Goal: Task Accomplishment & Management: Manage account settings

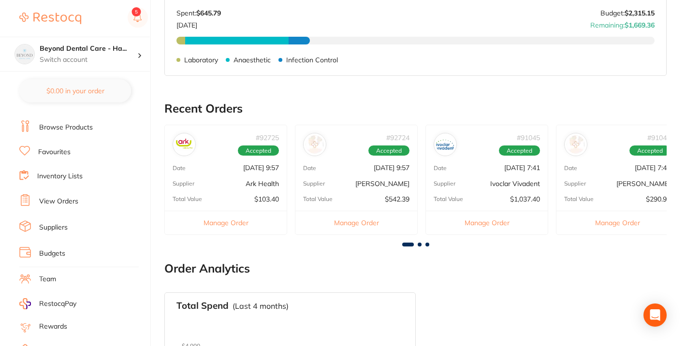
scroll to position [18, 0]
click at [67, 177] on link "Inventory Lists" at bounding box center [59, 178] width 45 height 10
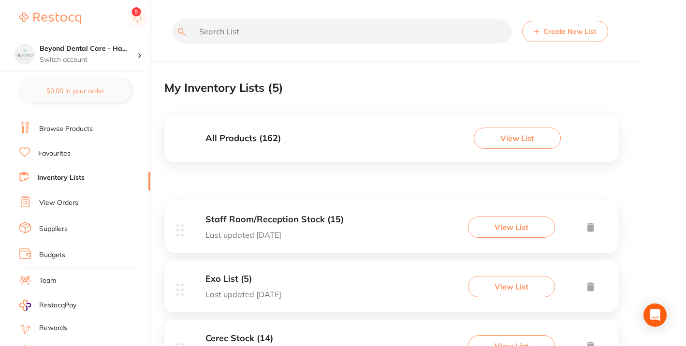
click at [231, 36] on input "text" at bounding box center [342, 31] width 340 height 24
type input "s"
click at [84, 128] on link "Browse Products" at bounding box center [66, 129] width 54 height 10
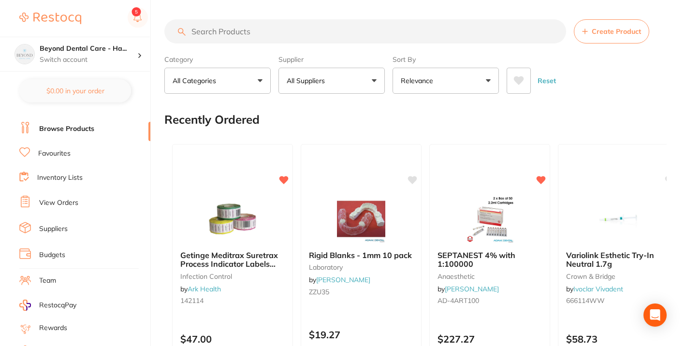
click at [229, 31] on input "search" at bounding box center [365, 31] width 402 height 24
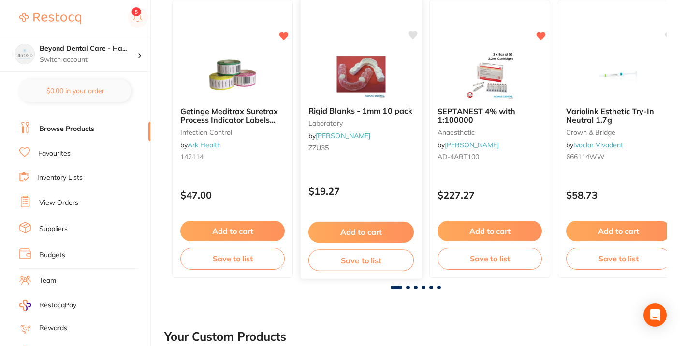
scroll to position [152, 0]
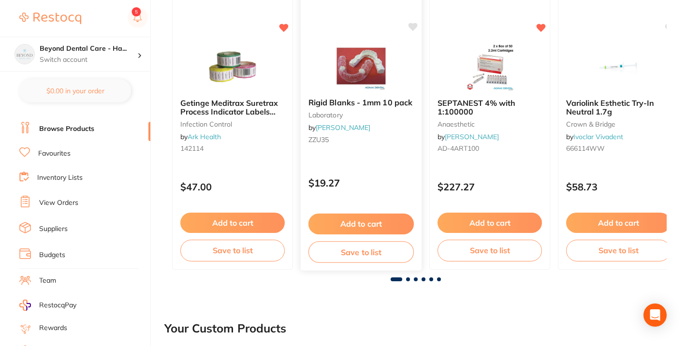
click at [359, 254] on button "Save to list" at bounding box center [360, 252] width 105 height 22
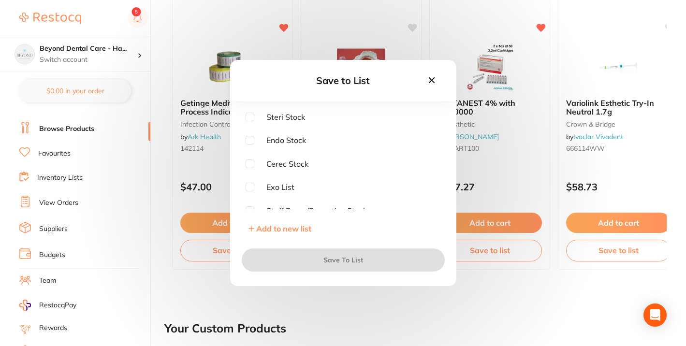
click at [249, 116] on input "checkbox" at bounding box center [249, 117] width 9 height 9
checkbox input "true"
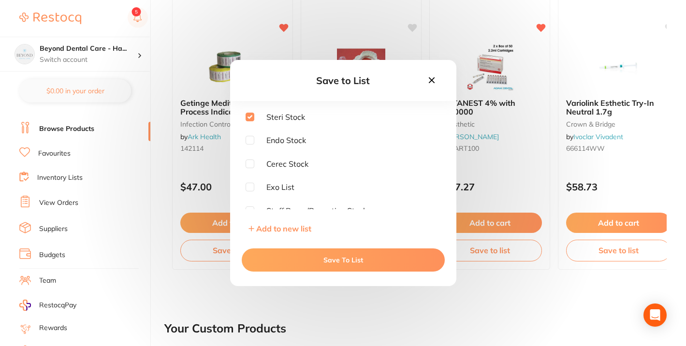
click at [311, 262] on button "Save To List" at bounding box center [343, 259] width 203 height 23
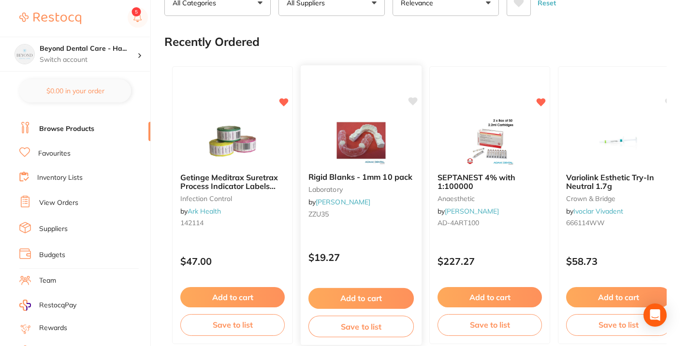
scroll to position [0, 0]
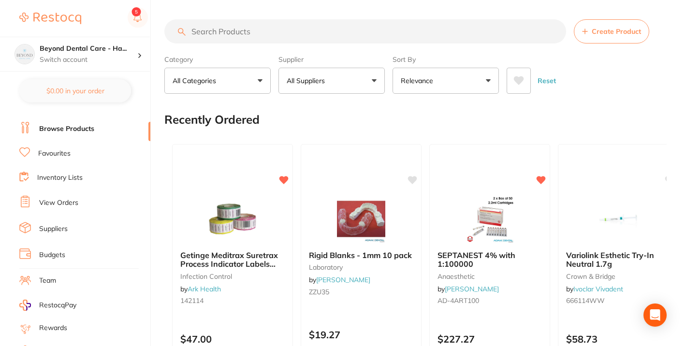
click at [260, 33] on input "search" at bounding box center [365, 31] width 402 height 24
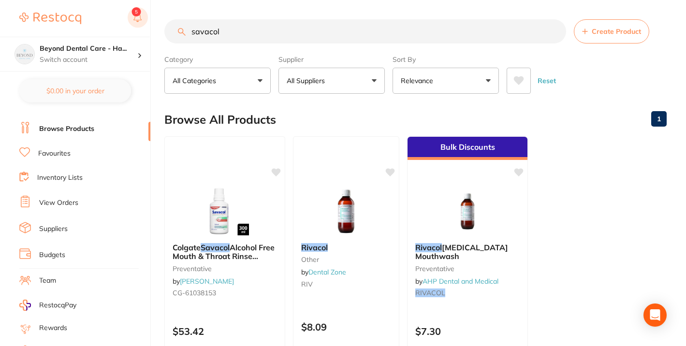
drag, startPoint x: 245, startPoint y: 30, endPoint x: 138, endPoint y: 27, distance: 107.3
click at [138, 27] on div "$0.00 Beyond Dental Care - Ha... Switch account Beyond Dental Care - Hamilton $…" at bounding box center [343, 173] width 686 height 346
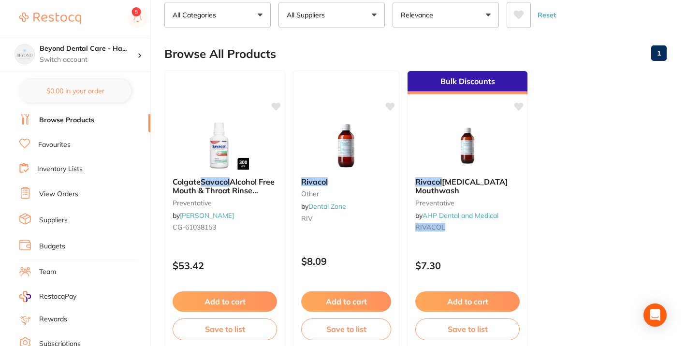
scroll to position [24, 0]
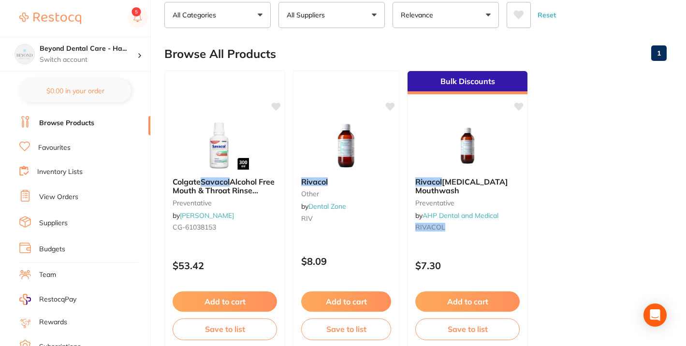
type input "savacol"
click at [61, 173] on link "Inventory Lists" at bounding box center [59, 172] width 45 height 10
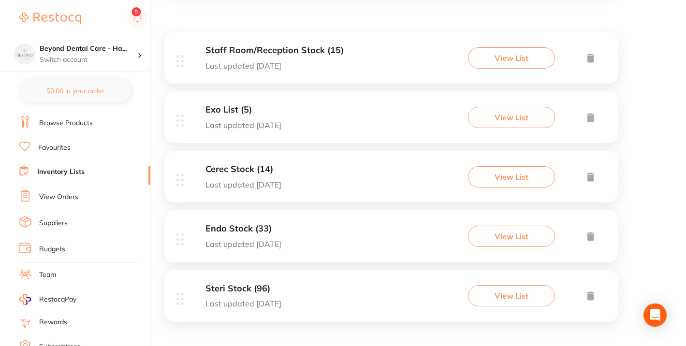
scroll to position [172, 0]
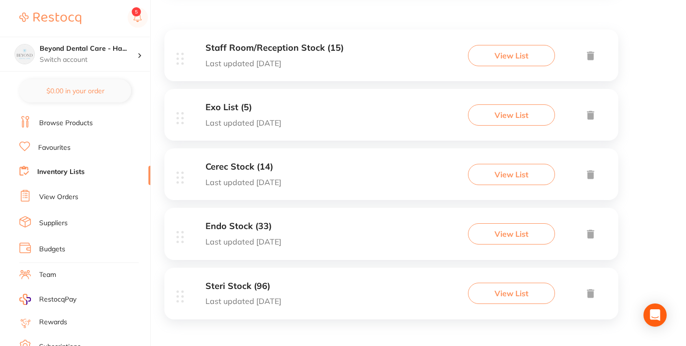
click at [250, 284] on h3 "Steri Stock (96)" at bounding box center [243, 286] width 76 height 10
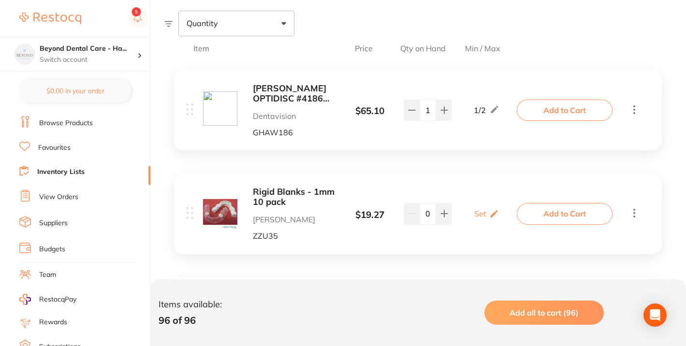
scroll to position [175, 0]
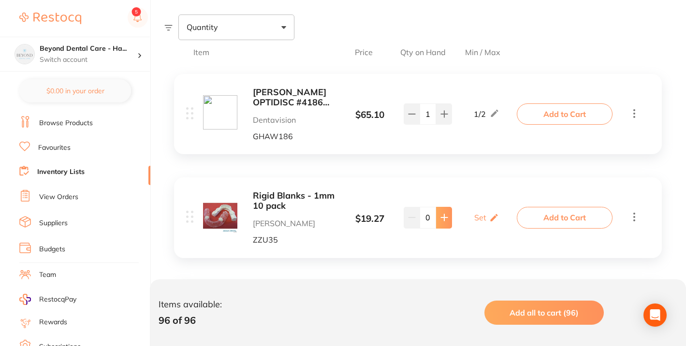
click at [446, 216] on icon at bounding box center [444, 218] width 8 height 8
type input "2"
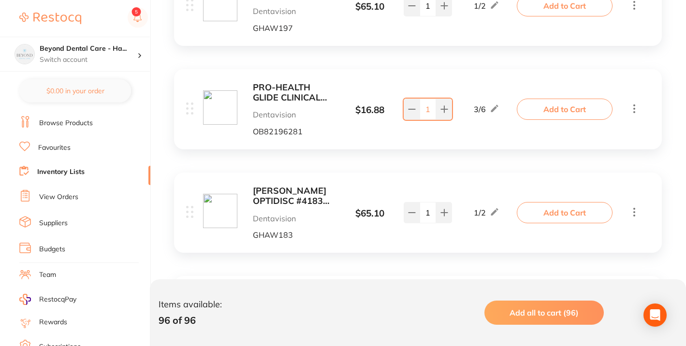
scroll to position [699, 0]
click at [284, 95] on b "PRO-HEALTH GLIDE CLINICAL FLOSS 40M (1) x 6" at bounding box center [295, 91] width 84 height 20
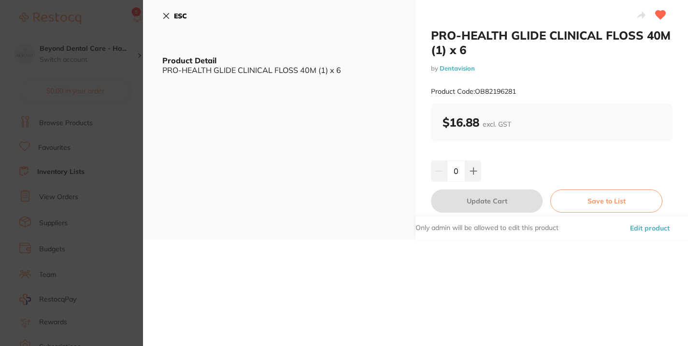
click at [166, 14] on icon at bounding box center [166, 16] width 8 height 8
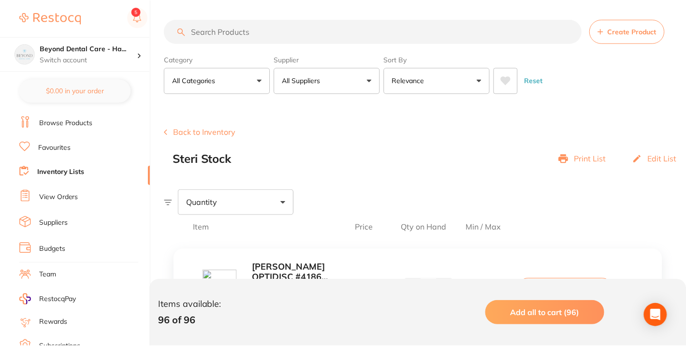
scroll to position [699, 0]
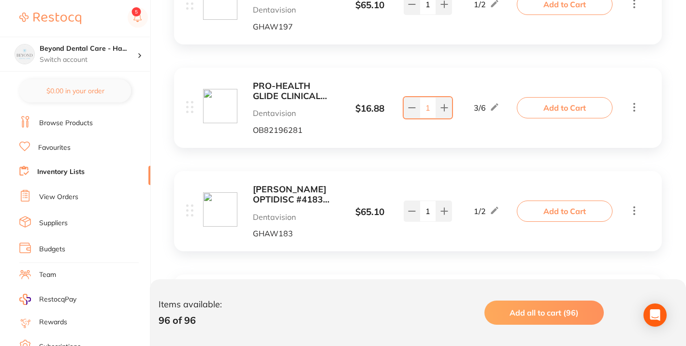
click at [58, 124] on link "Browse Products" at bounding box center [66, 123] width 54 height 10
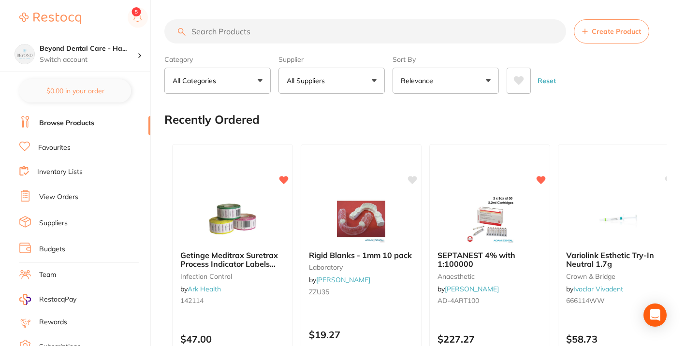
click at [263, 30] on input "search" at bounding box center [365, 31] width 402 height 24
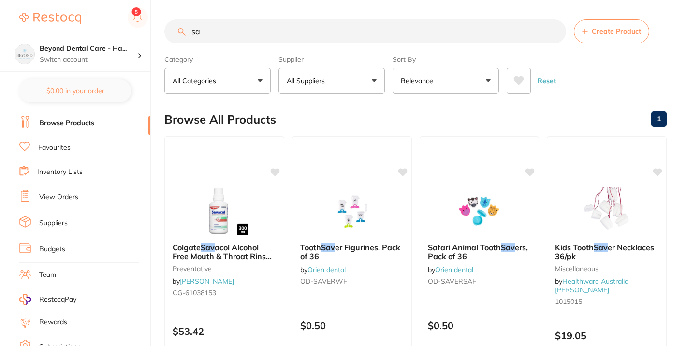
type input "s"
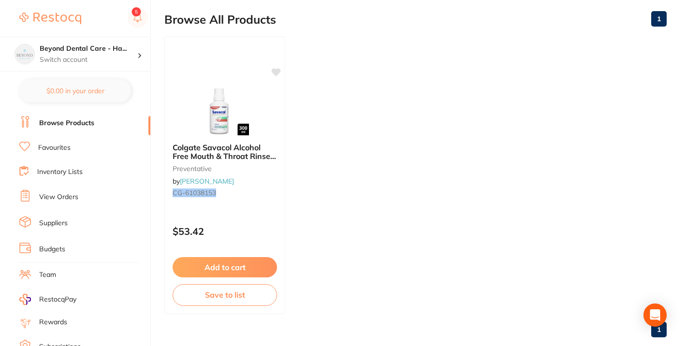
scroll to position [104, 0]
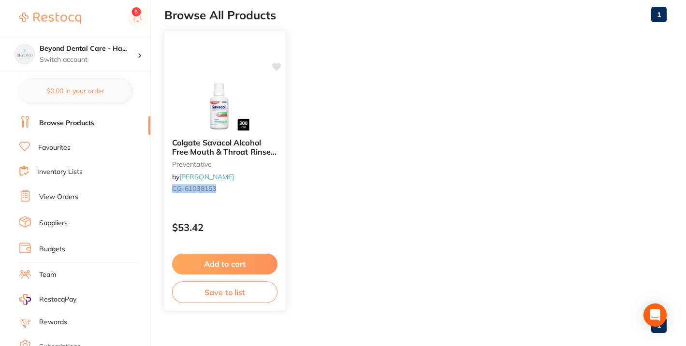
type input "CG-60138153"
click at [250, 293] on button "Save to list" at bounding box center [224, 292] width 105 height 22
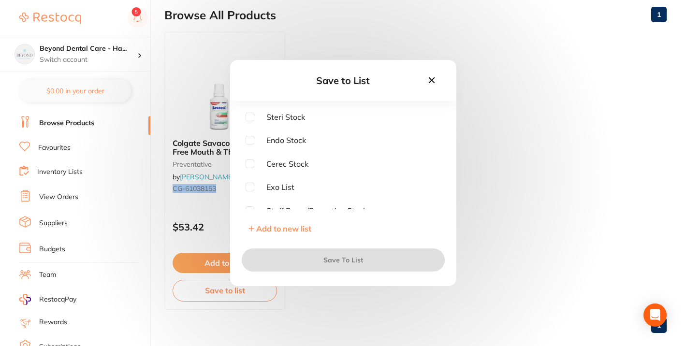
scroll to position [7, 0]
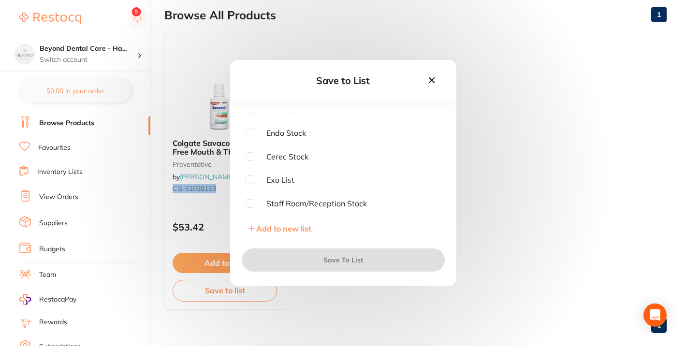
click at [249, 201] on input "checkbox" at bounding box center [249, 203] width 9 height 9
checkbox input "true"
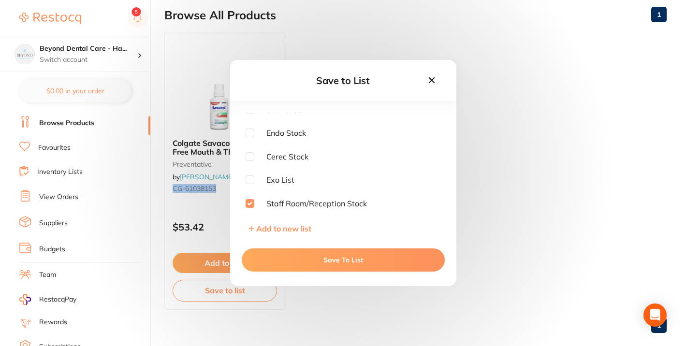
click at [368, 267] on button "Save To List" at bounding box center [343, 259] width 203 height 23
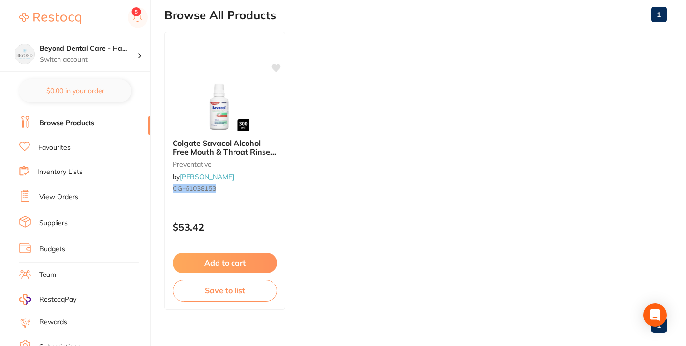
click at [53, 172] on link "Inventory Lists" at bounding box center [59, 172] width 45 height 10
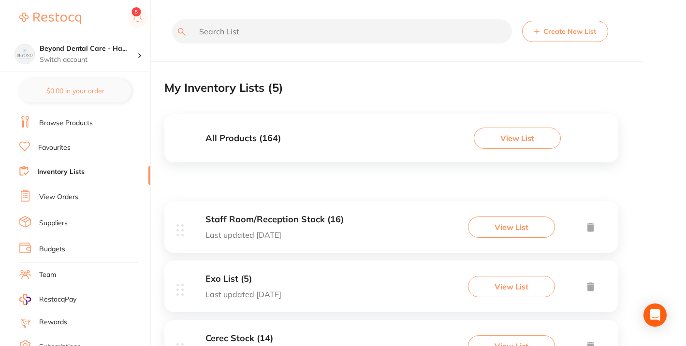
scroll to position [172, 0]
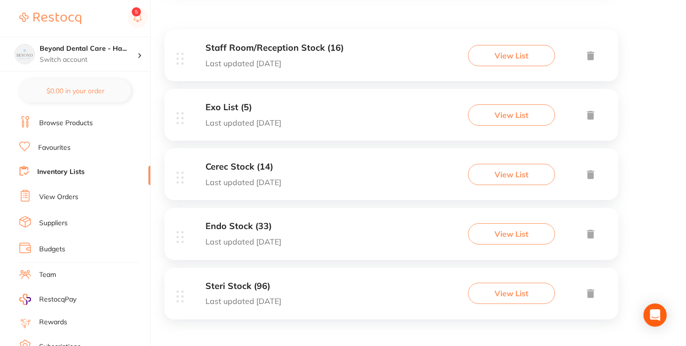
click at [250, 282] on h3 "Steri Stock (96)" at bounding box center [243, 286] width 76 height 10
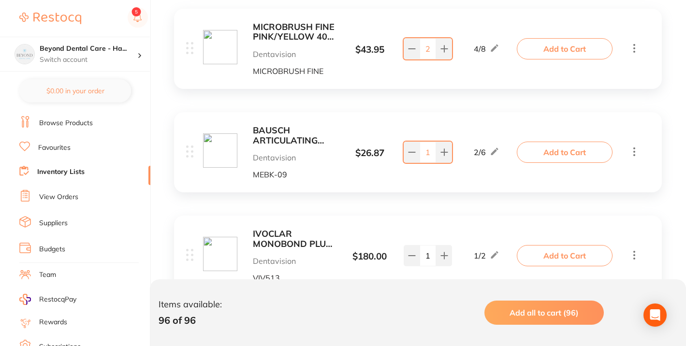
scroll to position [1271, 0]
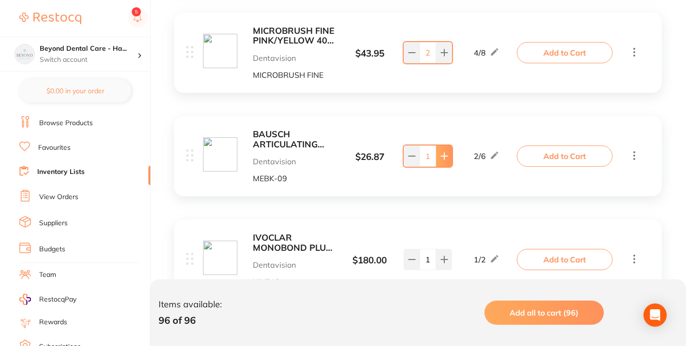
click at [442, 158] on icon at bounding box center [444, 156] width 8 height 8
type input "2"
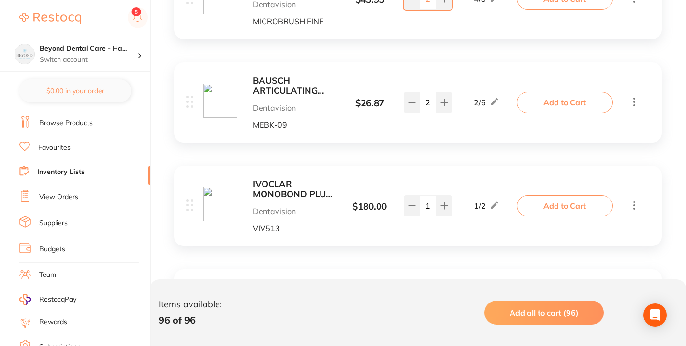
scroll to position [1328, 0]
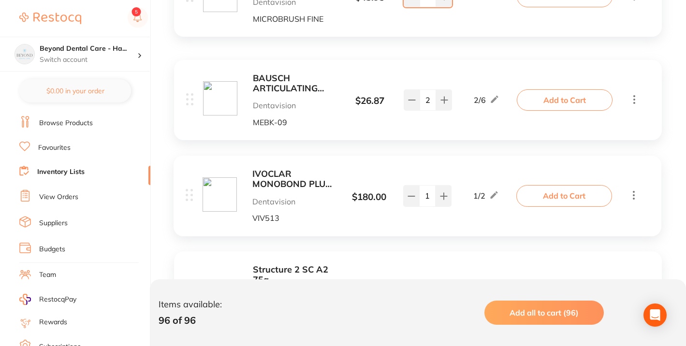
drag, startPoint x: 250, startPoint y: 177, endPoint x: 255, endPoint y: 170, distance: 8.9
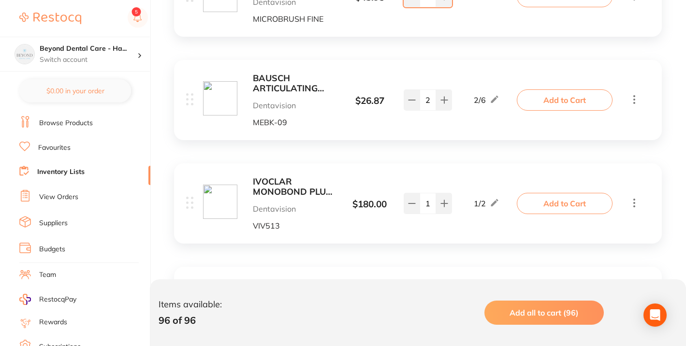
click at [291, 189] on b "IVOCLAR MONOBOND PLUS 5G" at bounding box center [295, 187] width 84 height 20
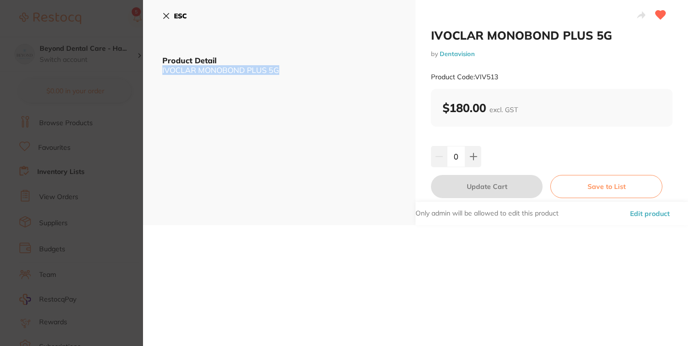
drag, startPoint x: 283, startPoint y: 70, endPoint x: 158, endPoint y: 66, distance: 124.7
click at [158, 66] on div "ESC Product Detail IVOCLAR MONOBOND PLUS 5G" at bounding box center [279, 112] width 273 height 225
copy div "IVOCLAR MONOBOND PLUS 5G"
click at [162, 13] on icon at bounding box center [166, 16] width 8 height 8
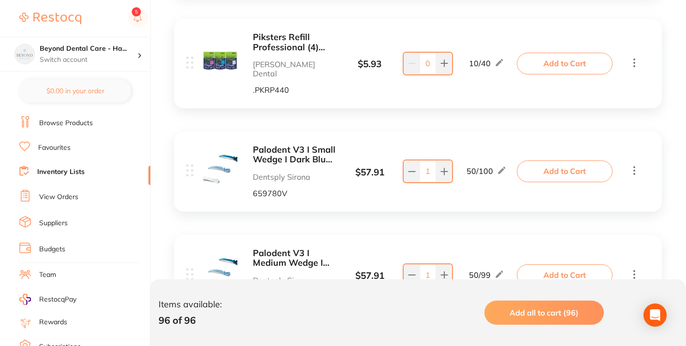
scroll to position [2363, 0]
click at [447, 167] on icon at bounding box center [444, 171] width 8 height 8
click at [429, 160] on input "2" at bounding box center [427, 170] width 16 height 21
type input "100"
click at [430, 264] on input "1" at bounding box center [427, 274] width 16 height 21
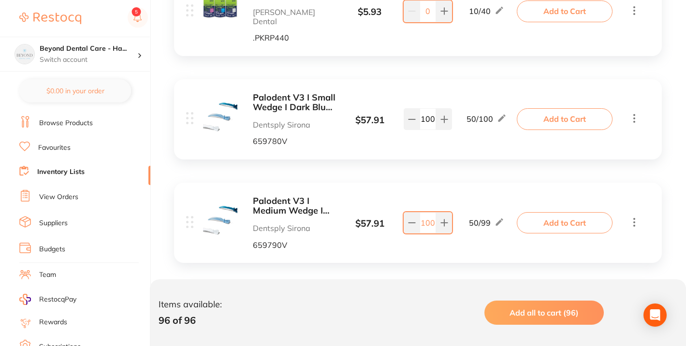
scroll to position [2470, 0]
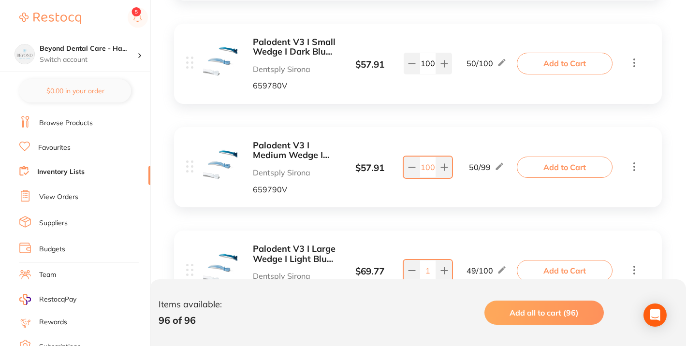
type input "100"
click at [428, 260] on input "1" at bounding box center [427, 270] width 16 height 21
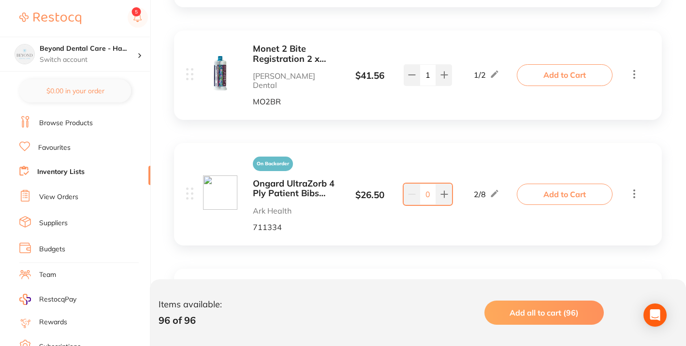
scroll to position [2776, 0]
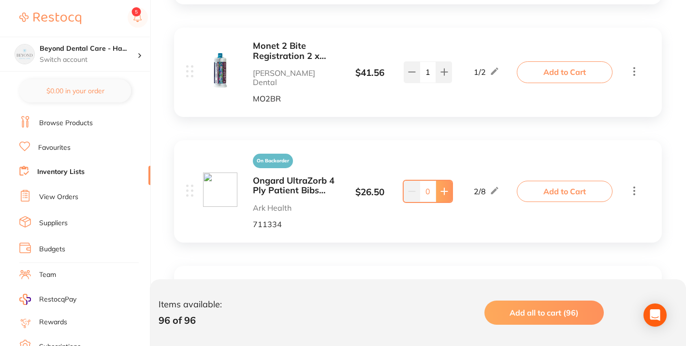
type input "100"
click at [446, 188] on icon at bounding box center [444, 192] width 8 height 8
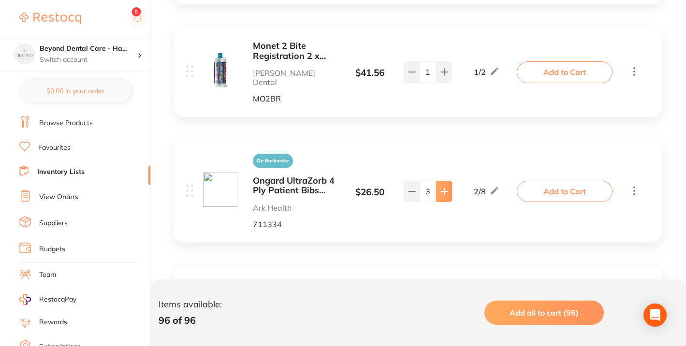
type input "4"
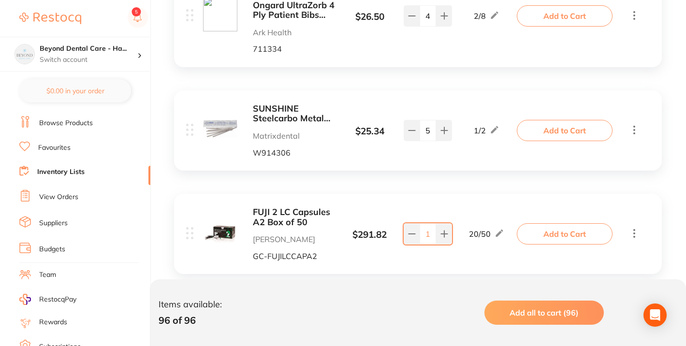
scroll to position [2951, 0]
click at [258, 105] on b "SUNSHINE Steelcarbo Metal Strips 6mm (12)" at bounding box center [295, 115] width 84 height 20
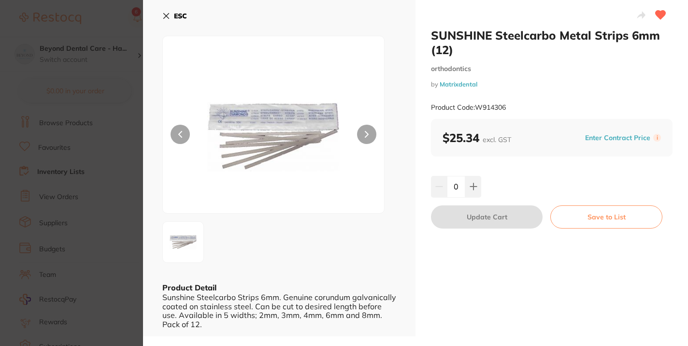
click at [167, 13] on icon at bounding box center [166, 16] width 8 height 8
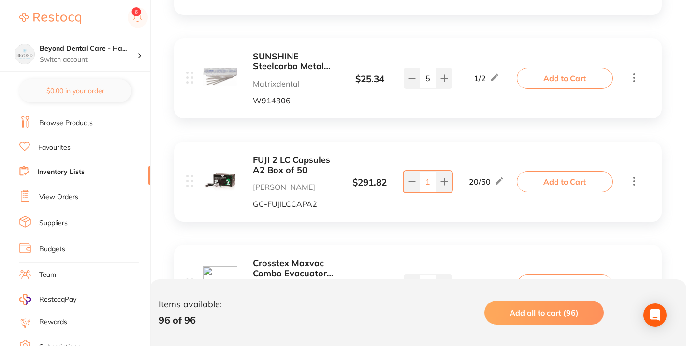
scroll to position [3006, 0]
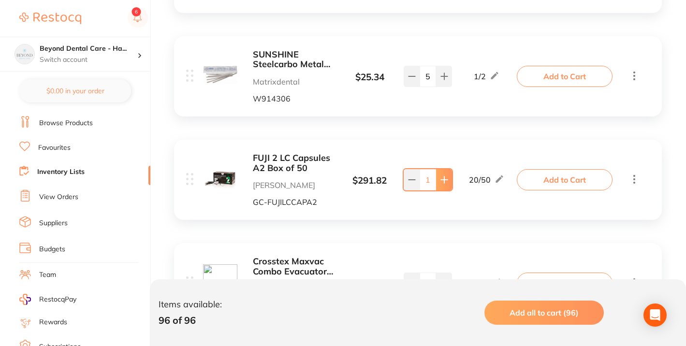
click at [447, 176] on icon at bounding box center [444, 180] width 8 height 8
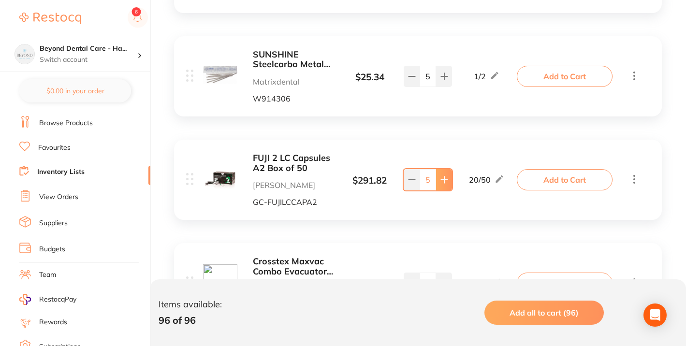
type input "6"
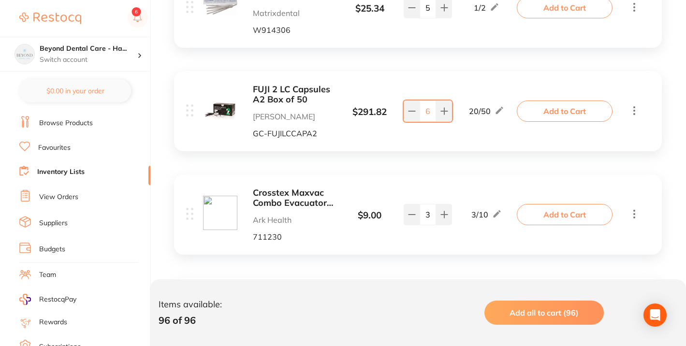
scroll to position [3076, 0]
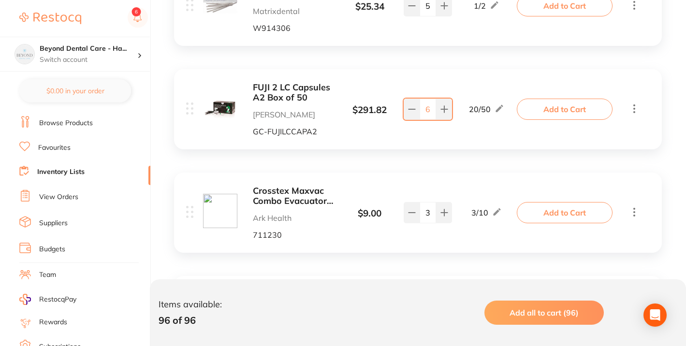
click at [284, 186] on b "Crosstex Maxvac Combo Evacuators White" at bounding box center [295, 196] width 84 height 20
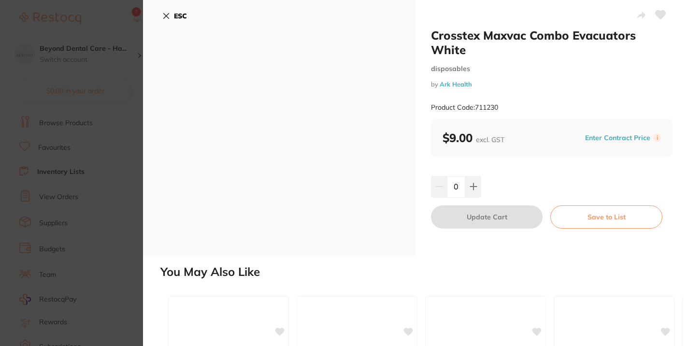
click at [165, 15] on icon at bounding box center [166, 16] width 5 height 5
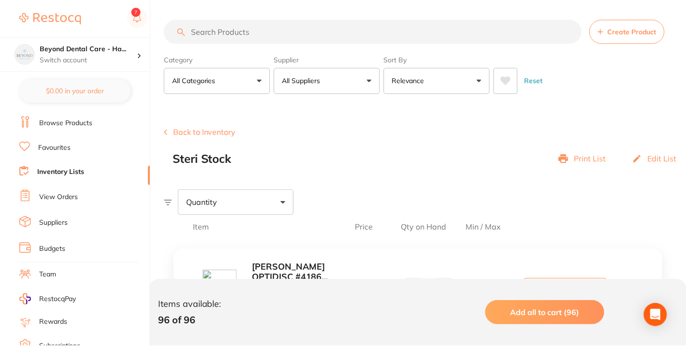
scroll to position [3076, 0]
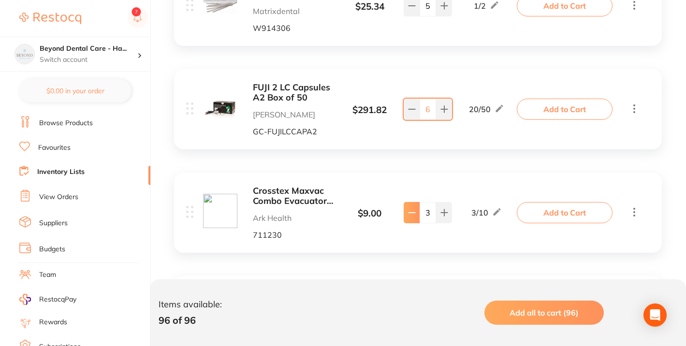
click at [409, 202] on button at bounding box center [412, 212] width 16 height 21
type input "2"
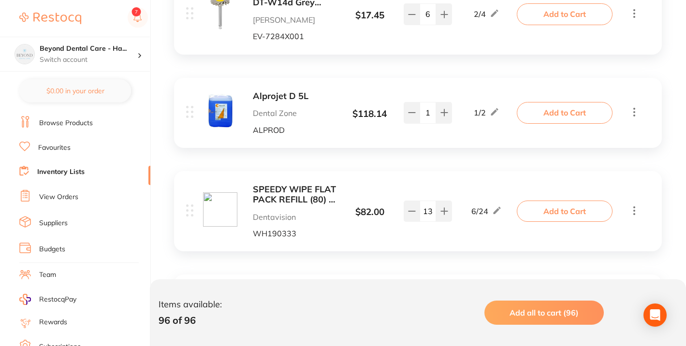
scroll to position [3588, 0]
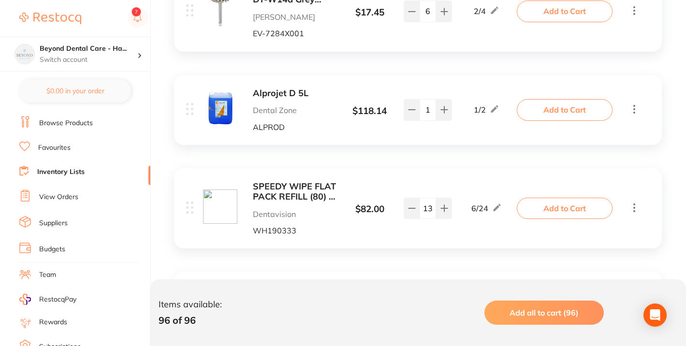
click at [408, 308] on icon at bounding box center [412, 312] width 8 height 8
type input "9"
click at [402, 204] on div "$ 82.00" at bounding box center [369, 209] width 67 height 11
click at [405, 198] on button at bounding box center [412, 208] width 16 height 21
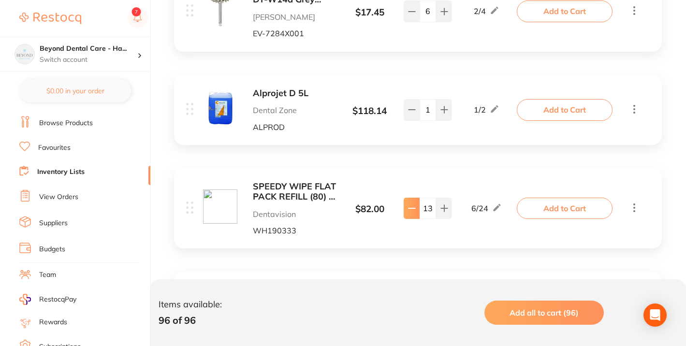
type input "12"
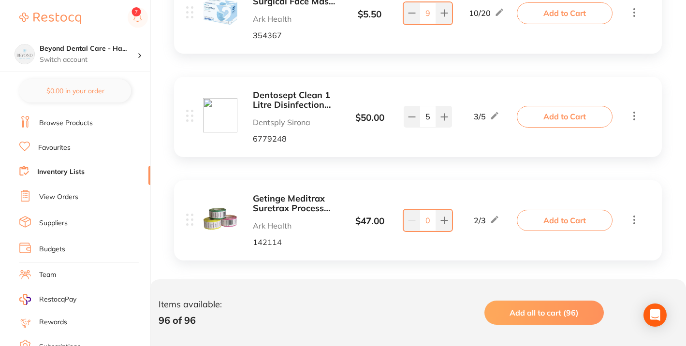
scroll to position [3889, 0]
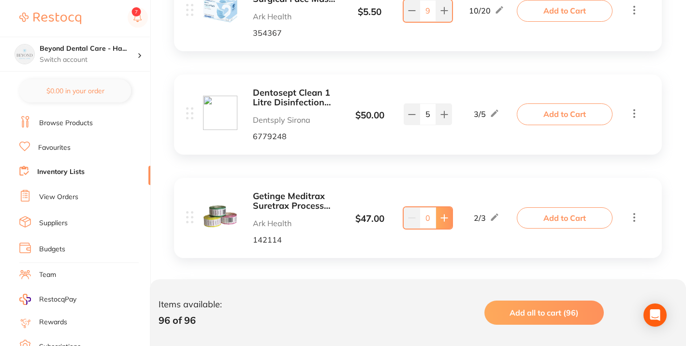
click at [441, 214] on icon at bounding box center [444, 218] width 8 height 8
type input "1"
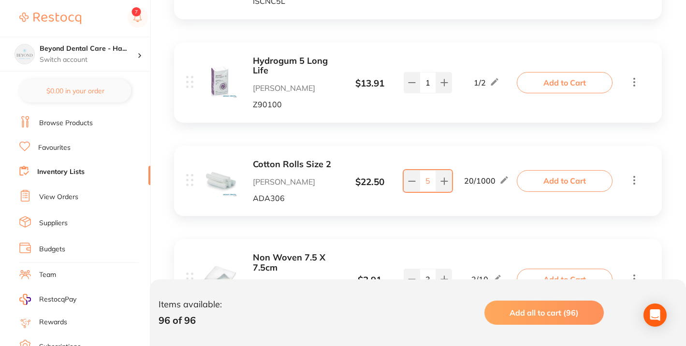
scroll to position [5374, 0]
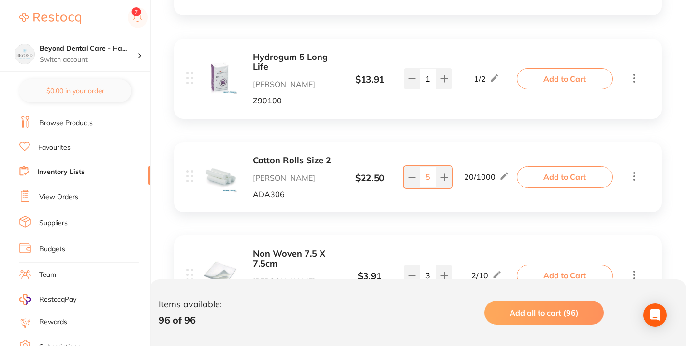
click at [300, 156] on b "Cotton Rolls Size 2" at bounding box center [295, 161] width 84 height 10
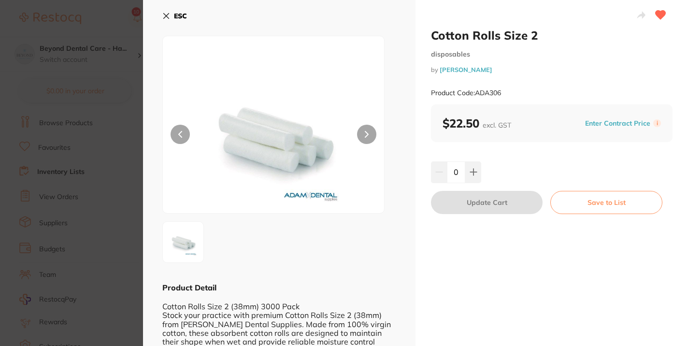
click at [165, 13] on icon at bounding box center [166, 16] width 8 height 8
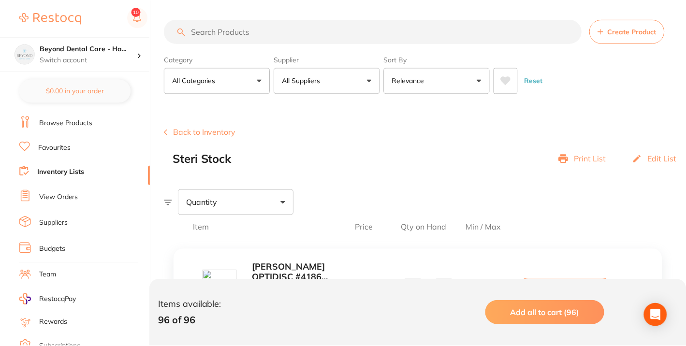
scroll to position [5374, 0]
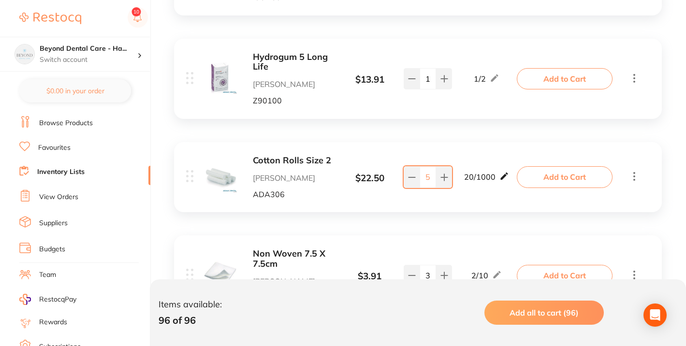
click at [502, 171] on icon at bounding box center [504, 176] width 10 height 10
click at [489, 142] on div "Cotton Rolls Size 2 Adam Dental ADA306 $ 22.50 Min 20 / Max 1000 5 Min 20 / Max…" at bounding box center [418, 177] width 488 height 70
click at [505, 173] on icon at bounding box center [503, 176] width 7 height 7
drag, startPoint x: 479, startPoint y: 104, endPoint x: 453, endPoint y: 103, distance: 25.7
click at [453, 165] on div "Min 20 / Max 1000" at bounding box center [486, 177] width 67 height 25
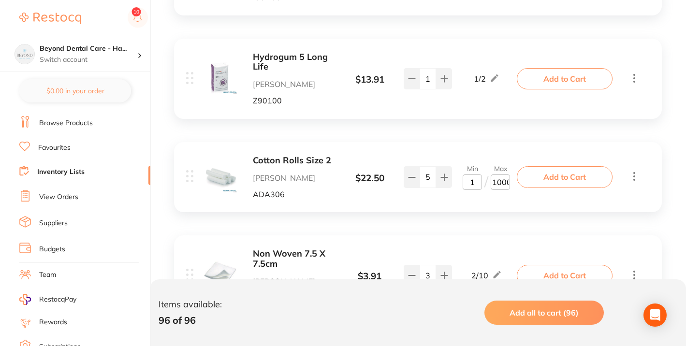
type input "1"
drag, startPoint x: 494, startPoint y: 103, endPoint x: 533, endPoint y: 105, distance: 38.7
click at [533, 142] on div "Cotton Rolls Size 2 Adam Dental ADA306 $ 22.50 Min 1 / Max 1000 5 Min 1 / Max 1…" at bounding box center [418, 177] width 488 height 70
type input "1"
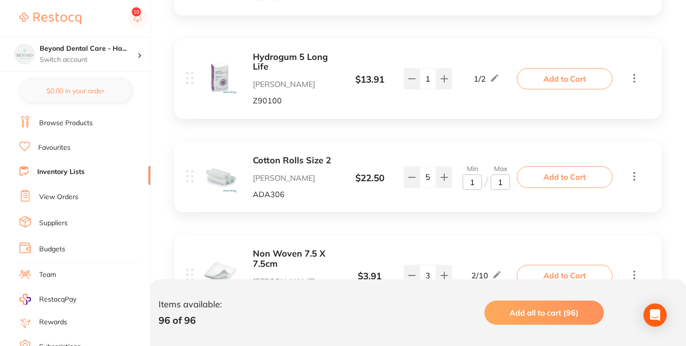
scroll to position [0, 0]
type input "5"
click at [497, 249] on div "Non Woven 7.5 X 7.5cm Adam Dental CPNWNS75 $ 3.91 2 / 10 3 2 / 10" at bounding box center [352, 275] width 333 height 53
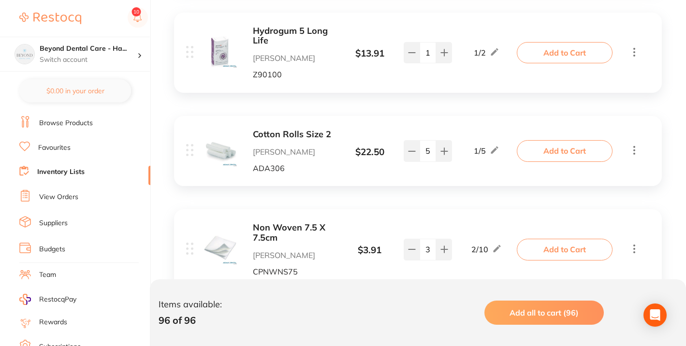
scroll to position [5415, 0]
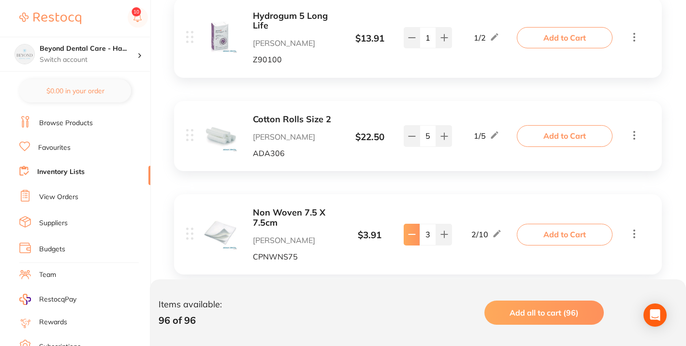
click at [416, 224] on button at bounding box center [412, 234] width 16 height 21
type input "2"
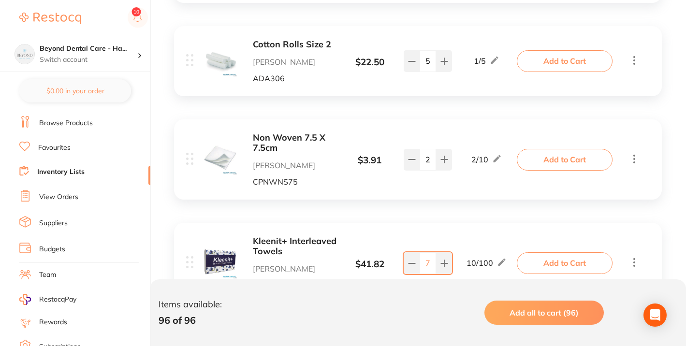
scroll to position [5492, 0]
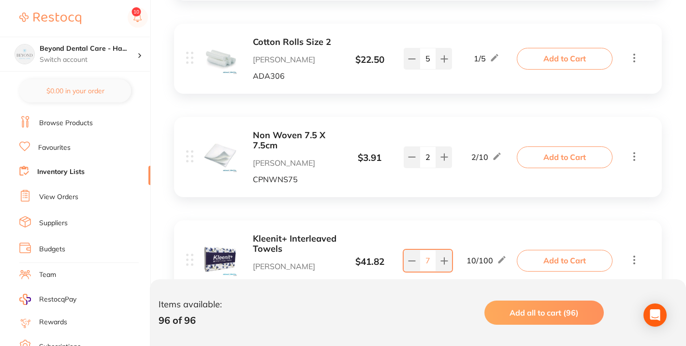
click at [258, 234] on b "Kleenit+ Interleaved Towels" at bounding box center [295, 244] width 84 height 20
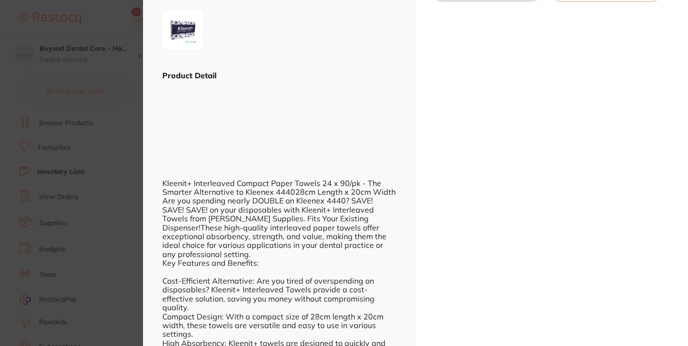
scroll to position [219, 0]
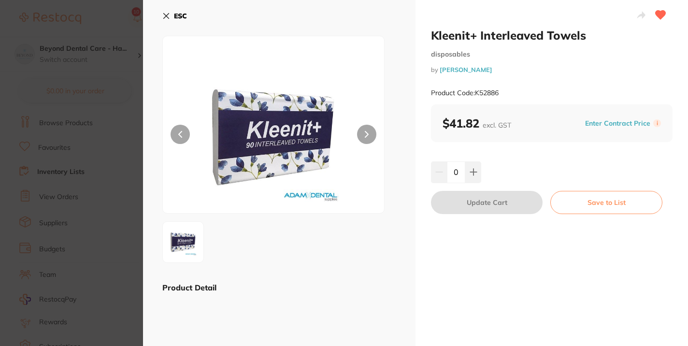
click at [166, 16] on icon at bounding box center [166, 16] width 8 height 8
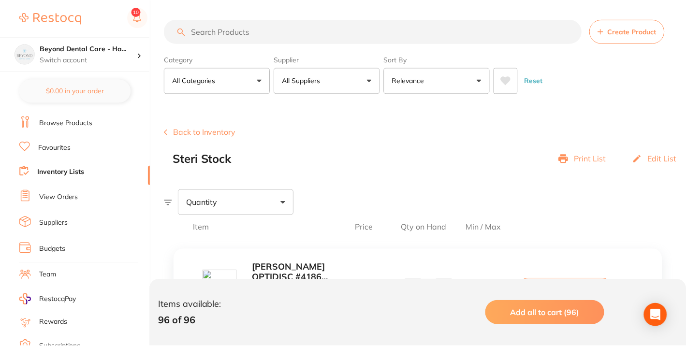
scroll to position [5492, 0]
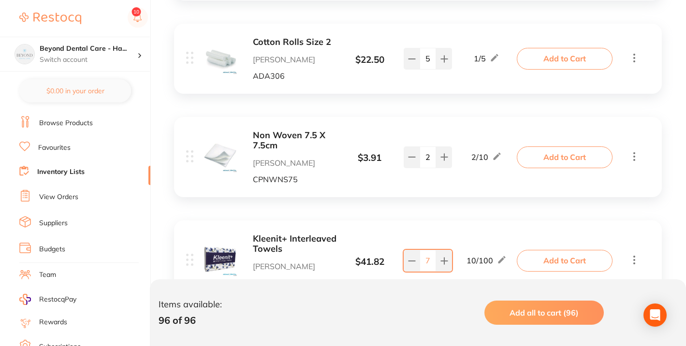
click at [476, 255] on div "10 / 100" at bounding box center [486, 261] width 40 height 12
click at [500, 255] on icon at bounding box center [502, 260] width 10 height 10
drag, startPoint x: 478, startPoint y: 185, endPoint x: 456, endPoint y: 184, distance: 22.7
click at [456, 248] on div "Min 10 / Max 100" at bounding box center [486, 260] width 67 height 25
type input "5"
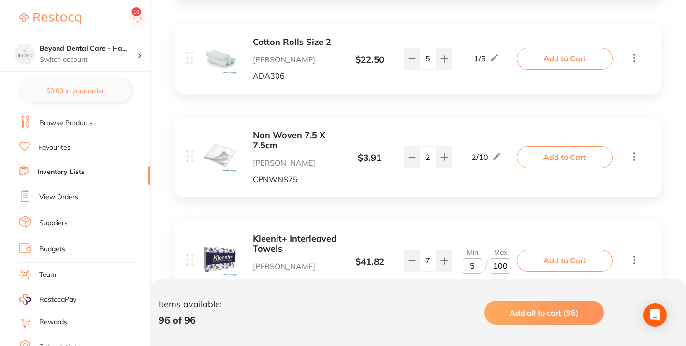
type input "5"
click at [503, 258] on input "100" at bounding box center [500, 265] width 19 height 15
drag, startPoint x: 508, startPoint y: 186, endPoint x: 489, endPoint y: 188, distance: 18.9
click at [489, 248] on div "Min 5 / Max 100" at bounding box center [485, 260] width 47 height 25
type input "24"
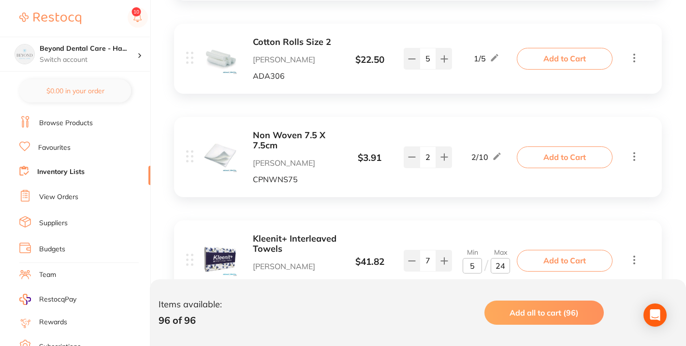
click at [470, 234] on div "Kleenit+ Interleaved Towels Adam Dental K52886 $ 41.82 Min 5 / Max 24 7 Min 5 /…" at bounding box center [352, 260] width 333 height 53
click at [409, 257] on icon at bounding box center [412, 261] width 8 height 8
type input "6"
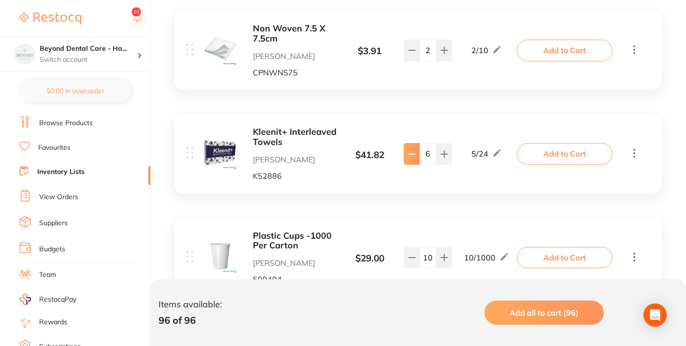
scroll to position [5602, 0]
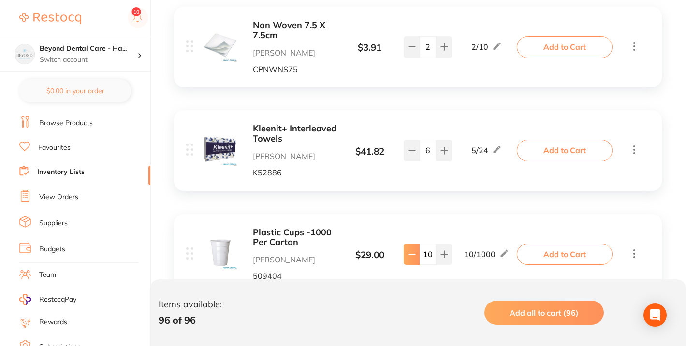
drag, startPoint x: 433, startPoint y: 174, endPoint x: 418, endPoint y: 173, distance: 14.6
click at [418, 244] on div "10" at bounding box center [428, 254] width 48 height 21
type input "1000"
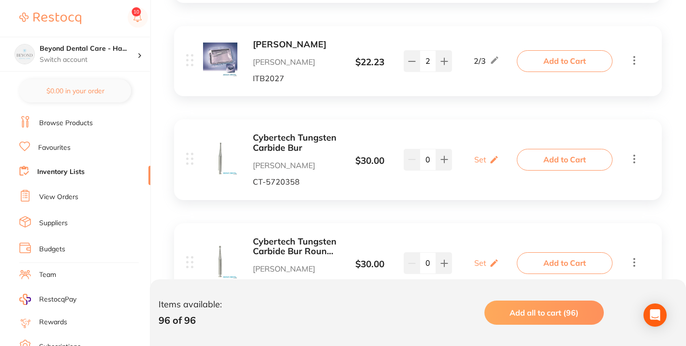
scroll to position [5985, 0]
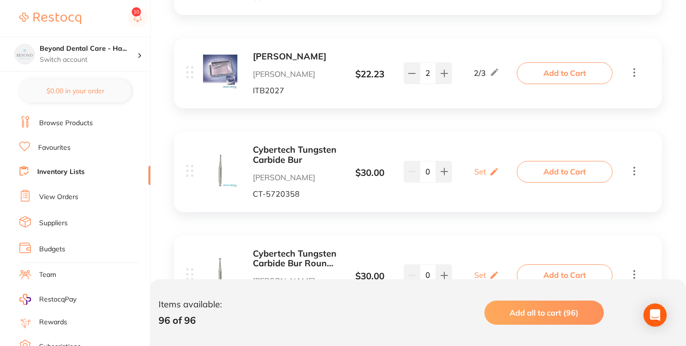
click at [430, 264] on input "0" at bounding box center [427, 274] width 16 height 21
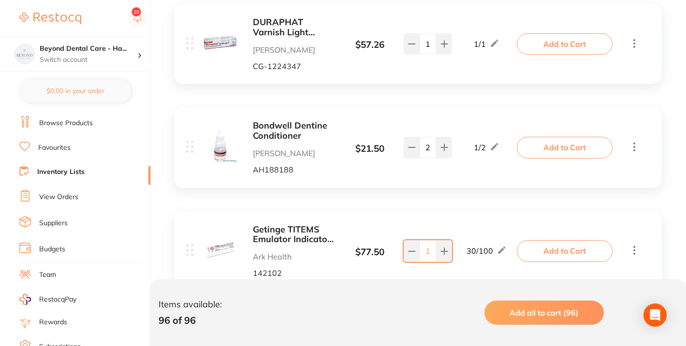
scroll to position [7325, 0]
type input "20"
click at [431, 240] on input "1" at bounding box center [427, 250] width 16 height 21
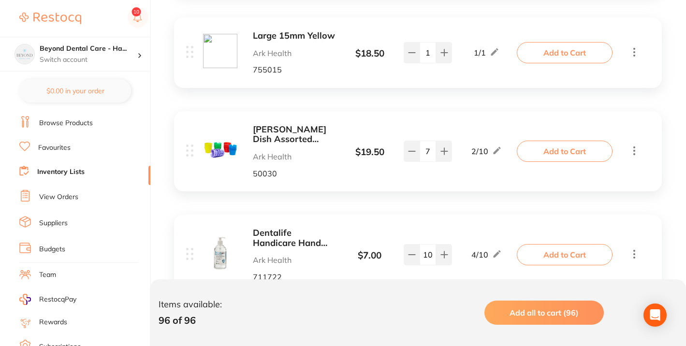
scroll to position [8025, 0]
type input "50"
click at [447, 250] on icon at bounding box center [444, 254] width 8 height 8
type input "11"
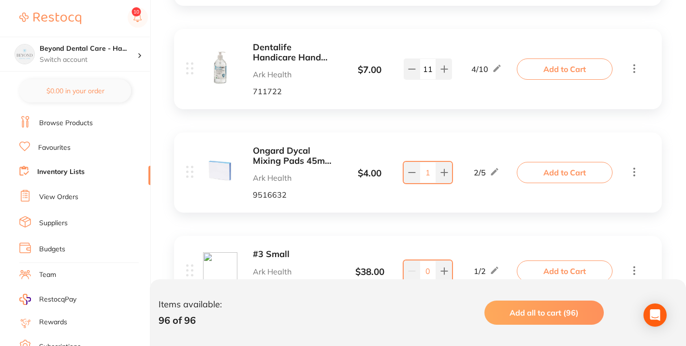
scroll to position [8213, 0]
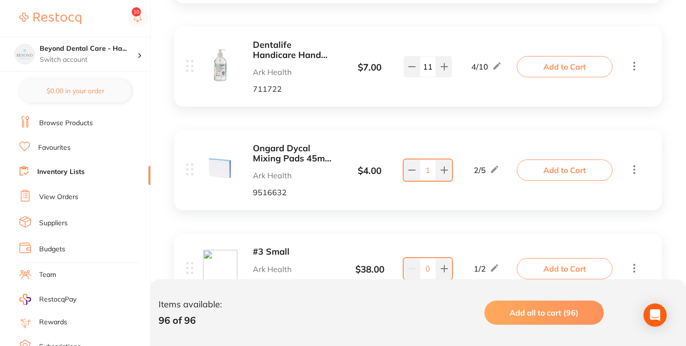
click at [262, 247] on b "#3 Small" at bounding box center [295, 252] width 84 height 10
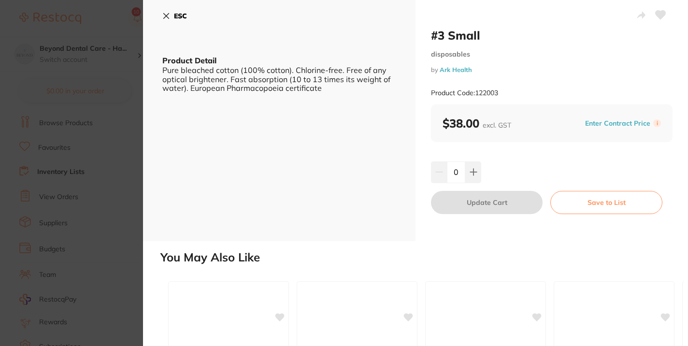
click at [166, 14] on icon at bounding box center [166, 16] width 8 height 8
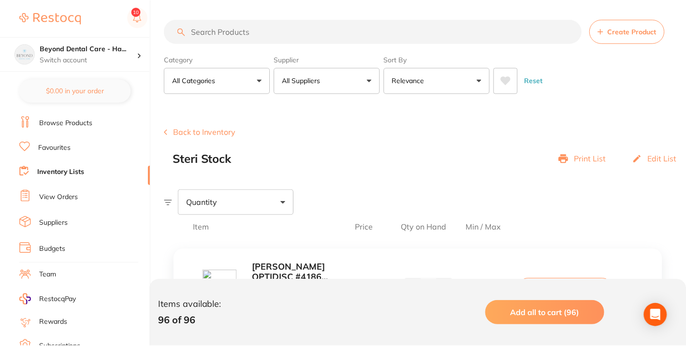
scroll to position [8213, 0]
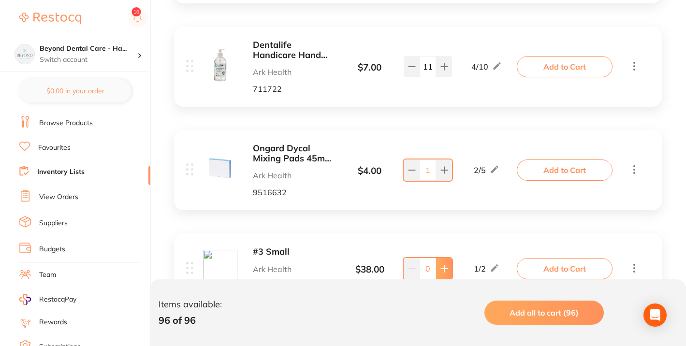
click at [450, 258] on button at bounding box center [444, 268] width 16 height 21
type input "2"
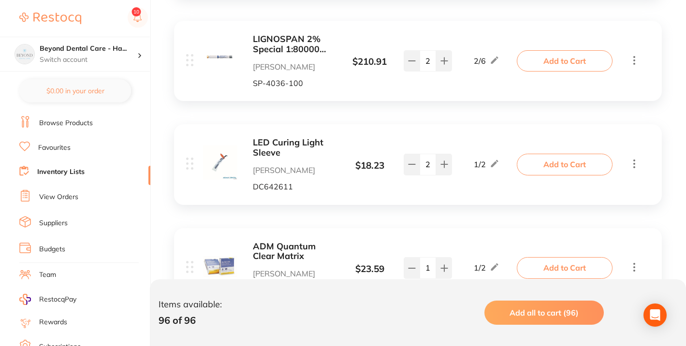
scroll to position [8830, 0]
click at [410, 164] on icon at bounding box center [411, 164] width 6 height 0
type input "1"
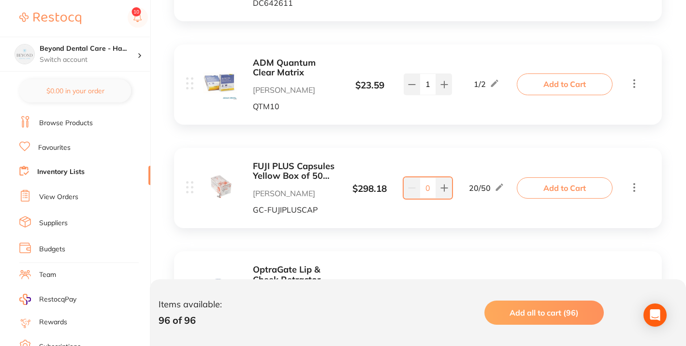
scroll to position [9032, 0]
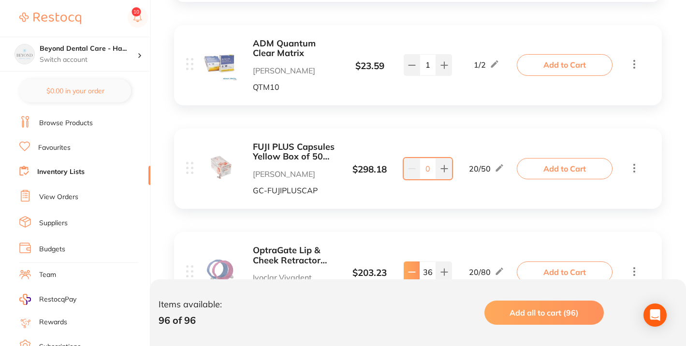
click at [410, 268] on icon at bounding box center [412, 272] width 8 height 8
type input "34"
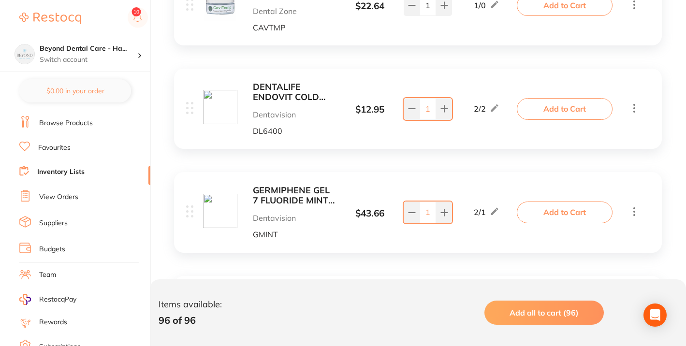
scroll to position [9520, 0]
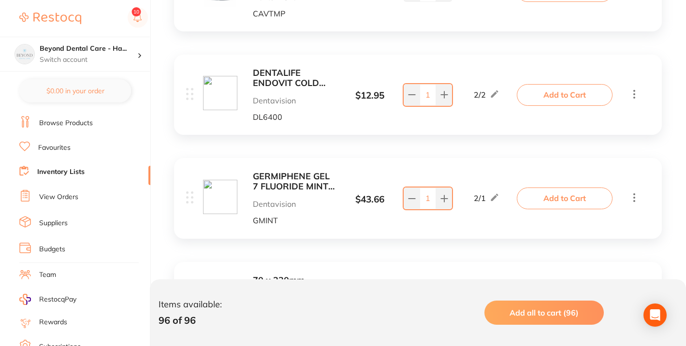
click at [411, 291] on button at bounding box center [412, 301] width 16 height 21
type input "1"
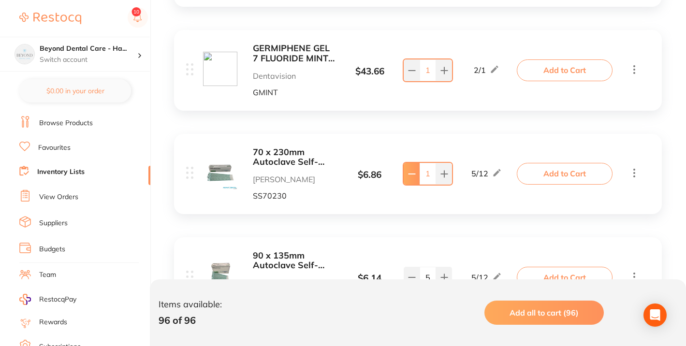
scroll to position [9647, 0]
click at [412, 274] on icon at bounding box center [412, 278] width 8 height 8
type input "4"
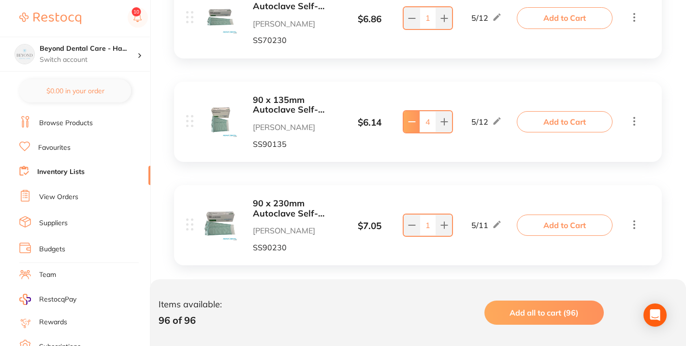
scroll to position [9833, 0]
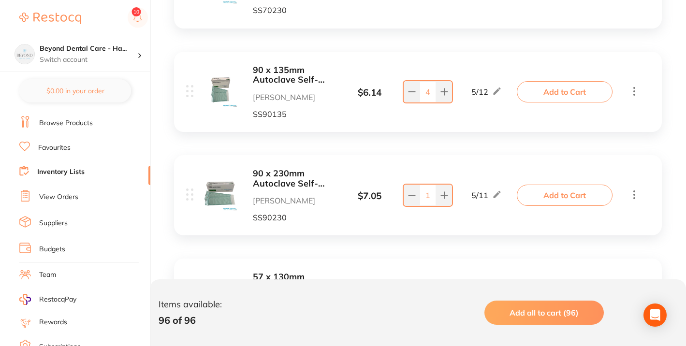
click at [410, 295] on icon at bounding box center [412, 299] width 8 height 8
type input "5"
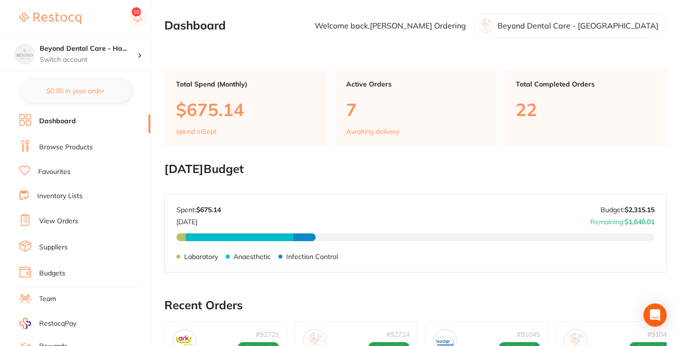
click at [67, 146] on link "Browse Products" at bounding box center [66, 148] width 54 height 10
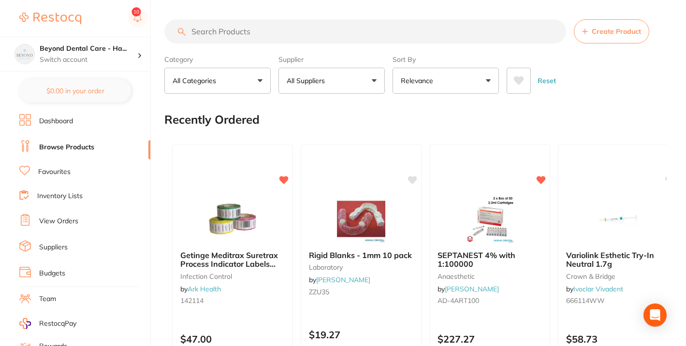
click at [231, 31] on input "search" at bounding box center [365, 31] width 402 height 24
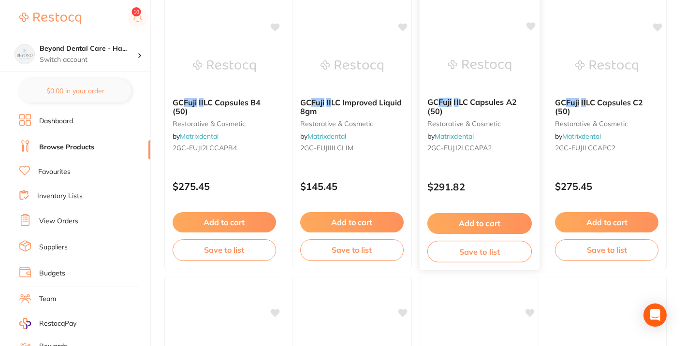
scroll to position [463, 0]
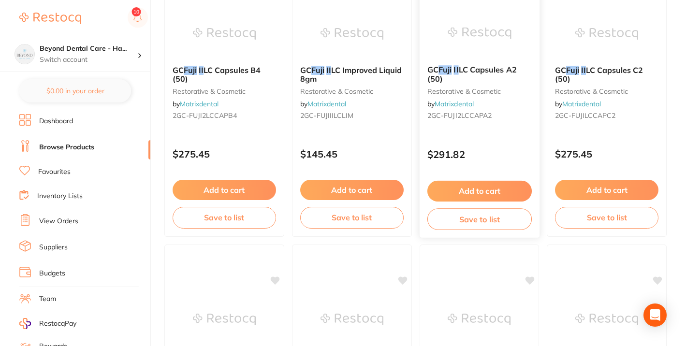
type input "fuji II"
click at [474, 219] on button "Save to list" at bounding box center [479, 219] width 104 height 22
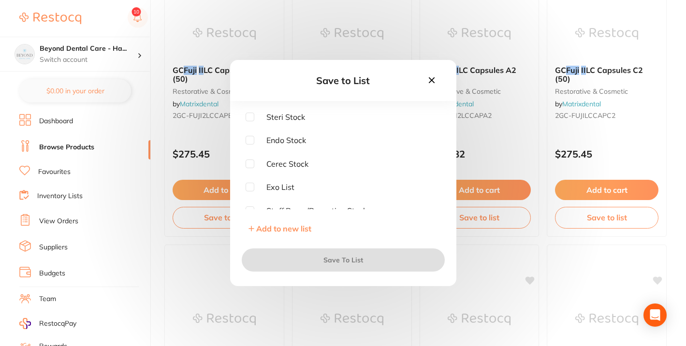
click at [248, 113] on input "checkbox" at bounding box center [249, 117] width 9 height 9
checkbox input "true"
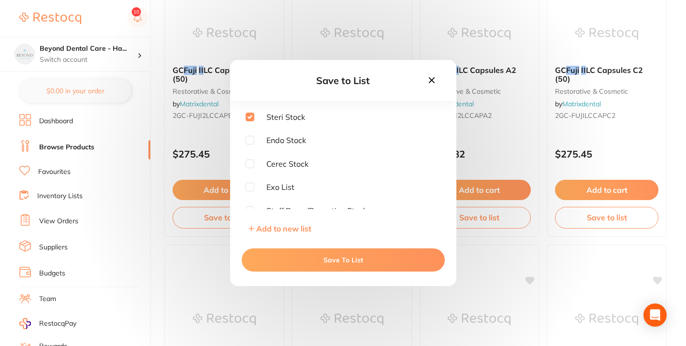
click at [330, 266] on button "Save To List" at bounding box center [343, 259] width 203 height 23
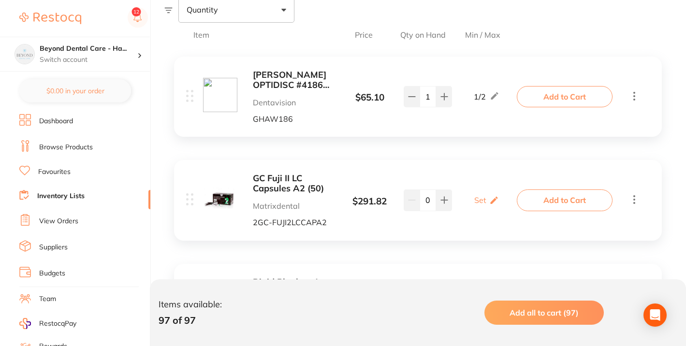
scroll to position [194, 0]
click at [489, 197] on icon at bounding box center [494, 199] width 10 height 10
click at [505, 208] on input "0" at bounding box center [500, 203] width 19 height 15
type input "50"
click at [473, 204] on input "0" at bounding box center [471, 203] width 19 height 15
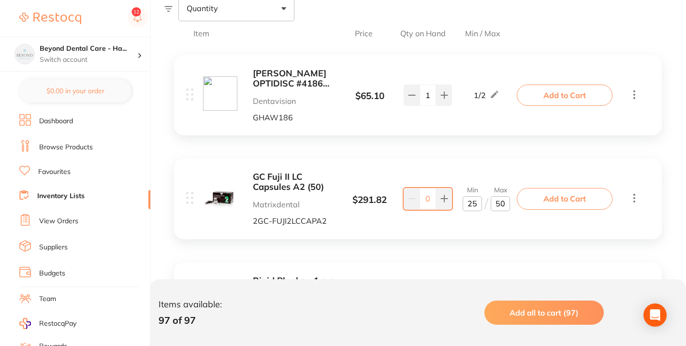
type input "25"
click at [426, 201] on input "0" at bounding box center [427, 198] width 16 height 21
click at [471, 199] on div "25 / 50" at bounding box center [486, 199] width 35 height 12
click at [502, 200] on icon at bounding box center [499, 198] width 10 height 10
click at [475, 202] on input "25" at bounding box center [471, 203] width 19 height 15
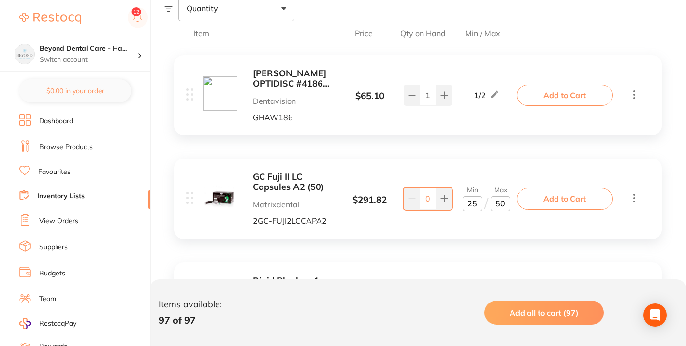
type input "2"
type input "10"
click at [444, 197] on icon at bounding box center [444, 199] width 6 height 6
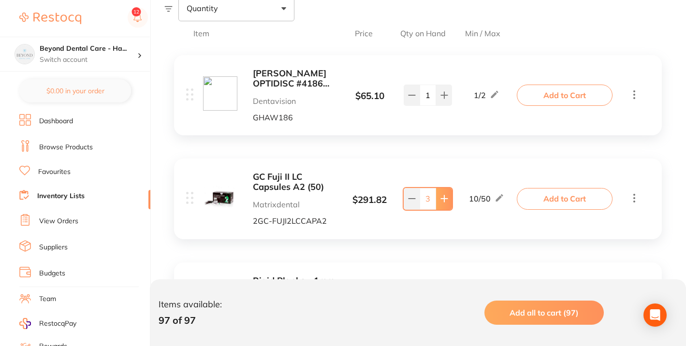
click at [444, 197] on icon at bounding box center [444, 199] width 6 height 6
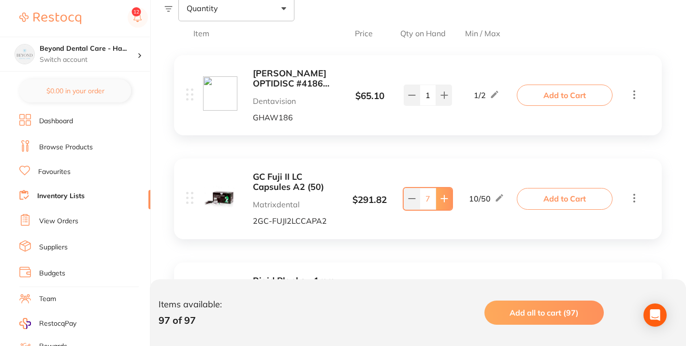
type input "8"
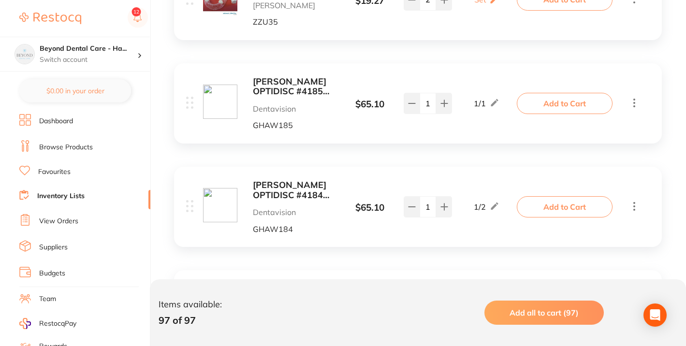
scroll to position [519, 0]
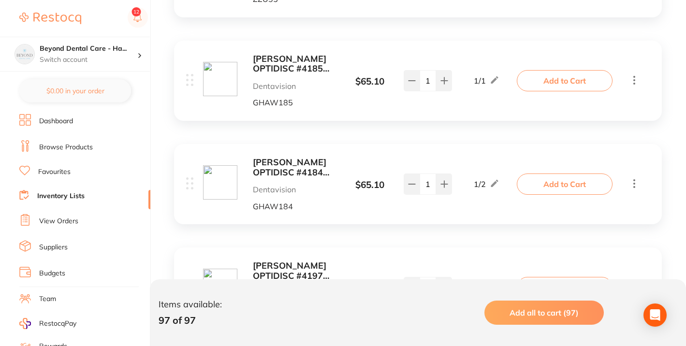
click at [60, 219] on link "View Orders" at bounding box center [58, 222] width 39 height 10
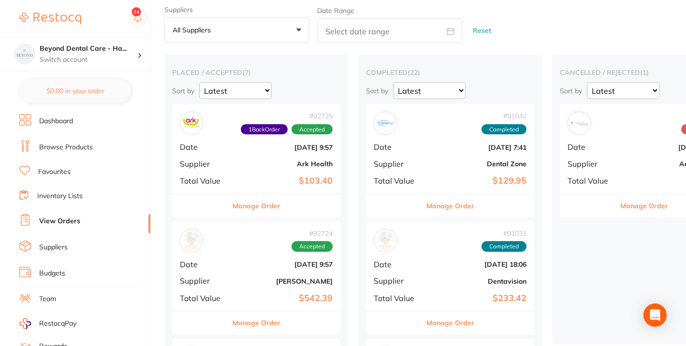
click at [65, 122] on link "Dashboard" at bounding box center [56, 121] width 34 height 10
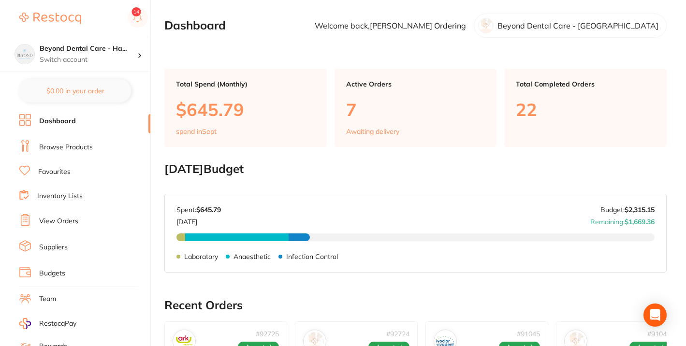
click at [68, 194] on link "Inventory Lists" at bounding box center [59, 196] width 45 height 10
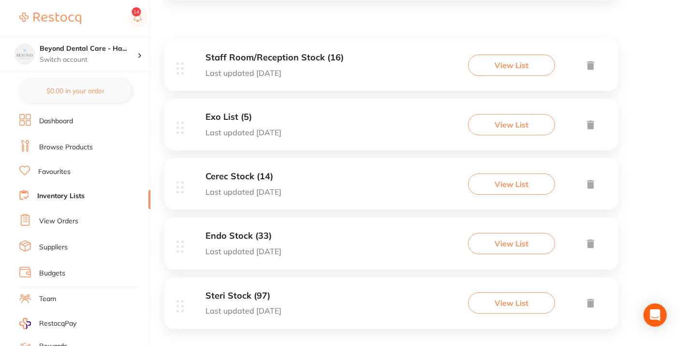
scroll to position [172, 0]
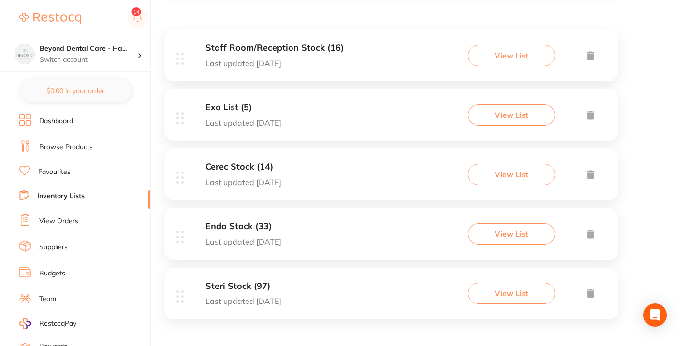
click at [316, 159] on div "Cerec Stock (14) Last updated 7 days ago View List" at bounding box center [391, 174] width 454 height 52
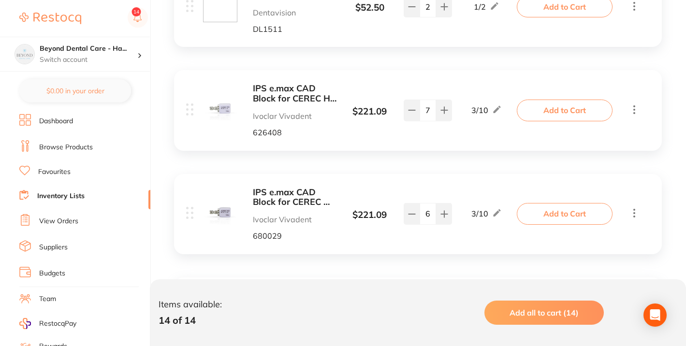
scroll to position [298, 0]
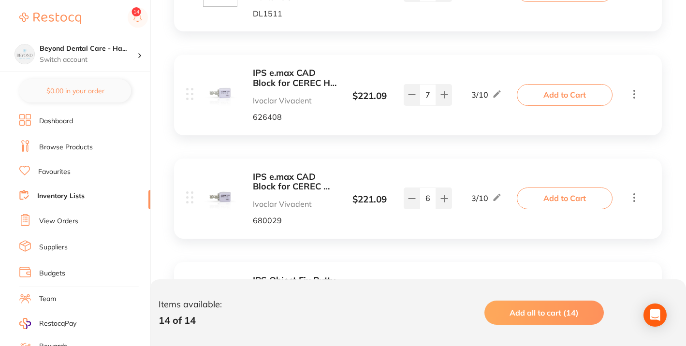
click at [291, 80] on b "IPS e.max CAD Block for CEREC HT C 14 A2 / 5" at bounding box center [295, 78] width 84 height 20
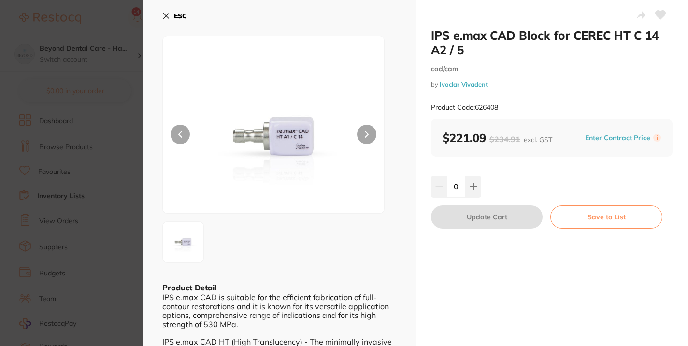
click at [167, 15] on icon at bounding box center [166, 16] width 8 height 8
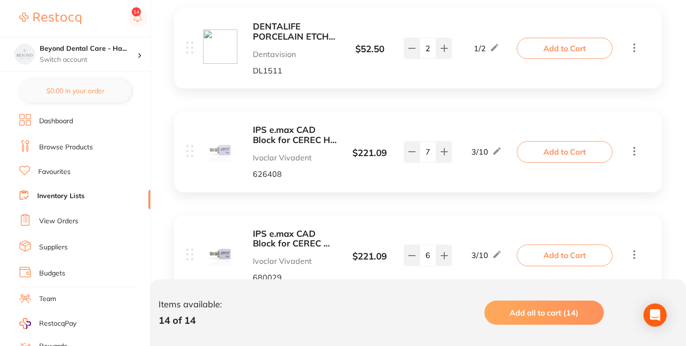
scroll to position [232, 0]
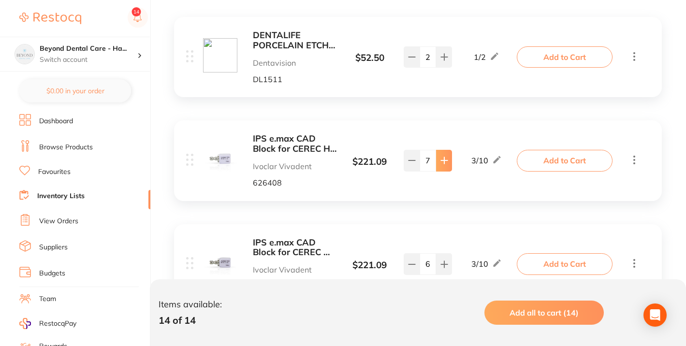
click at [444, 156] on button at bounding box center [444, 160] width 16 height 21
type input "9"
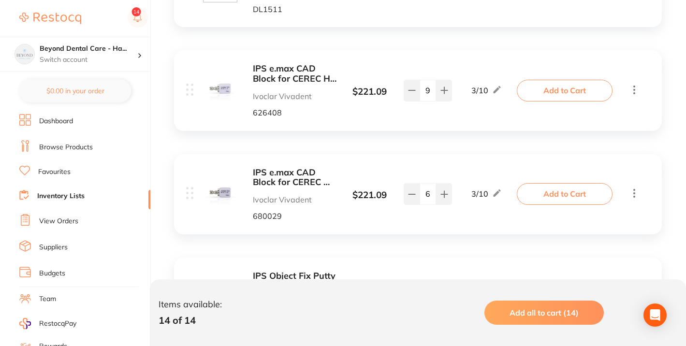
scroll to position [303, 0]
click at [279, 176] on b "IPS e.max CAD Block for CEREC MT C 14 A2 / 5" at bounding box center [295, 176] width 84 height 20
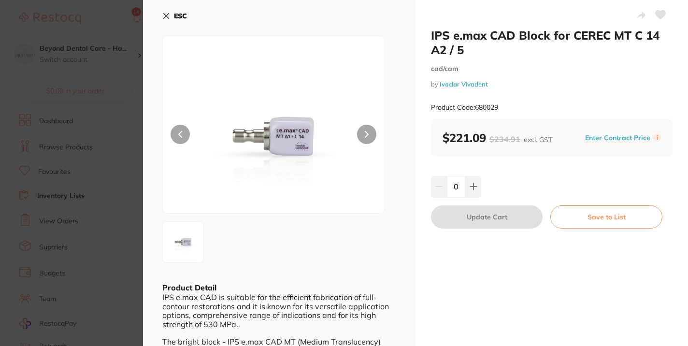
click at [167, 13] on icon at bounding box center [166, 16] width 8 height 8
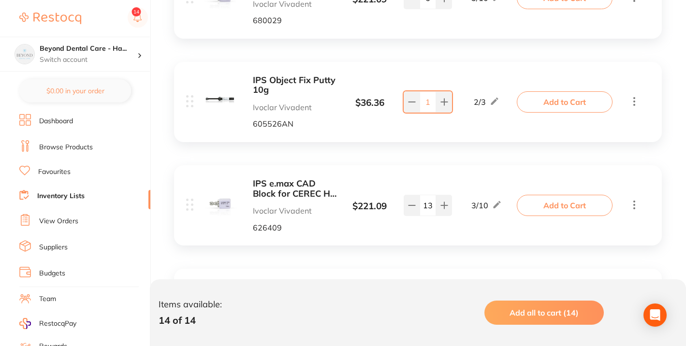
scroll to position [499, 0]
click at [275, 184] on b "IPS e.max CAD Block for CEREC HT C 14 A3 / 5" at bounding box center [295, 187] width 84 height 20
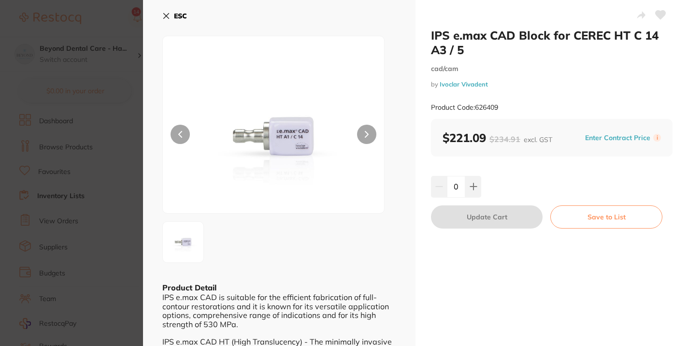
click at [161, 13] on div "ESC Product Detail IPS e.max CAD is suitable for the efficient fabrication of f…" at bounding box center [279, 203] width 273 height 407
click at [168, 14] on icon at bounding box center [166, 16] width 5 height 5
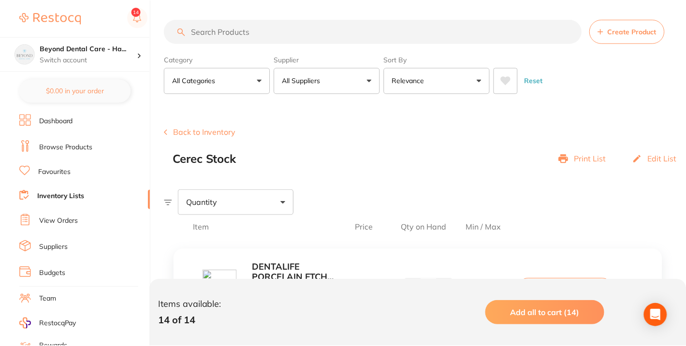
scroll to position [499, 0]
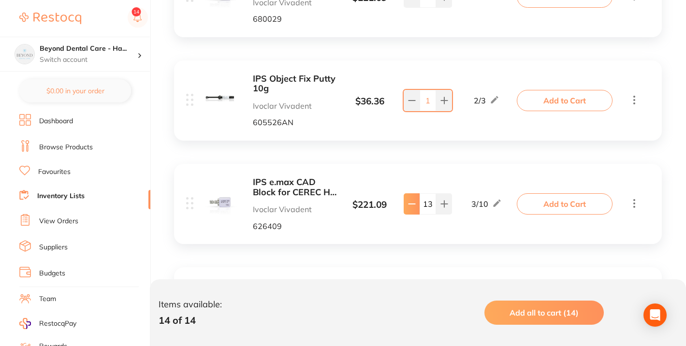
click at [413, 206] on icon at bounding box center [412, 204] width 8 height 8
type input "11"
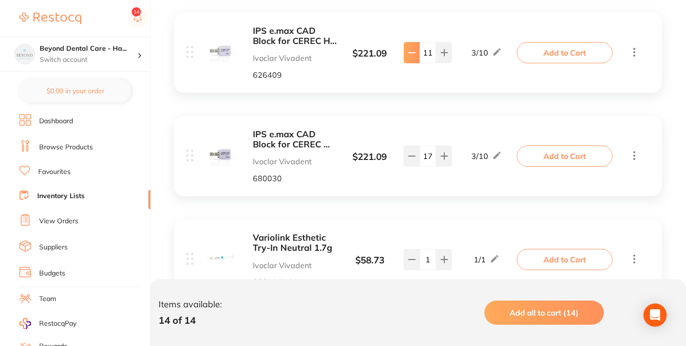
scroll to position [652, 0]
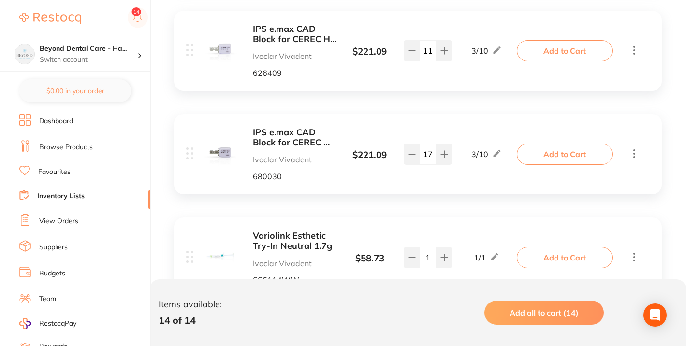
click at [292, 135] on b "IPS e.max CAD Block for CEREC MT C 14 A3 / 5" at bounding box center [295, 138] width 84 height 20
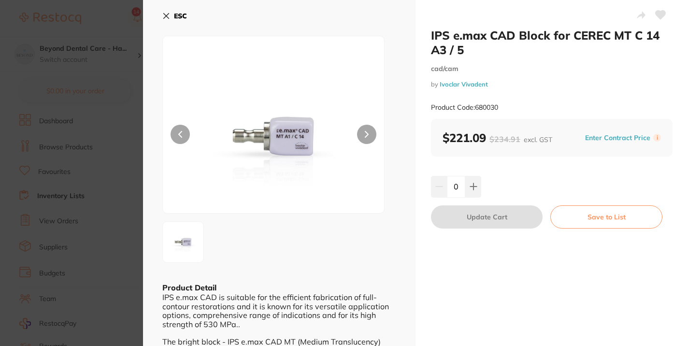
click at [171, 15] on button "ESC" at bounding box center [174, 16] width 25 height 16
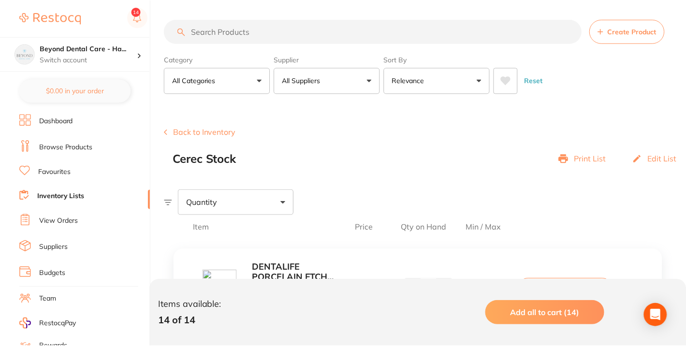
scroll to position [652, 0]
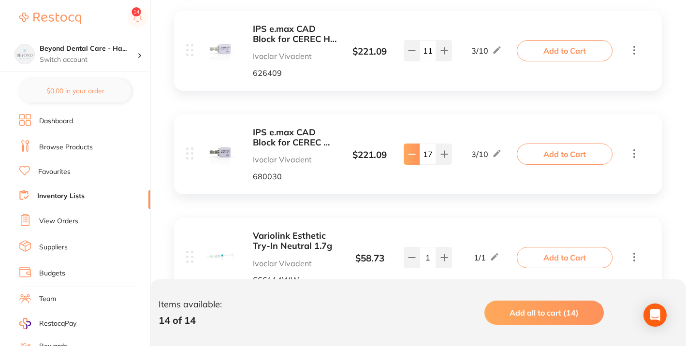
click at [410, 159] on button at bounding box center [412, 154] width 16 height 21
type input "16"
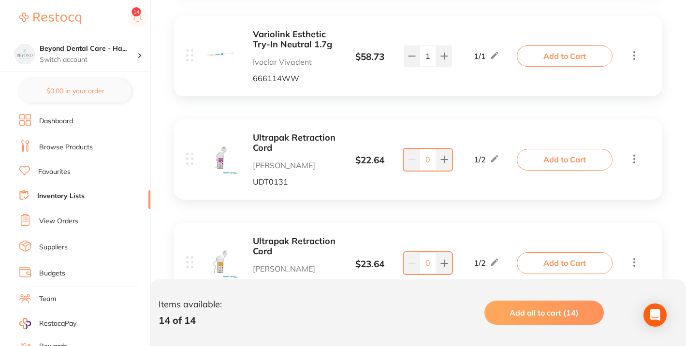
scroll to position [857, 0]
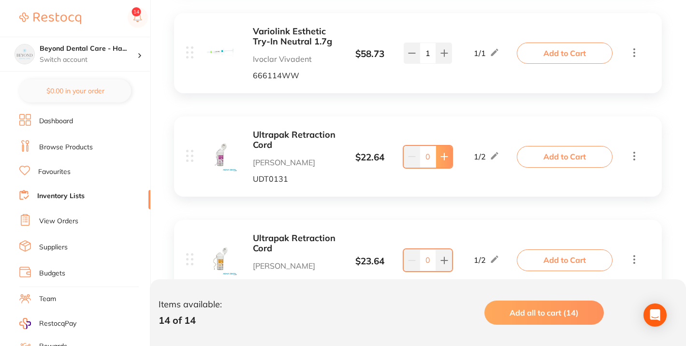
click at [444, 159] on icon at bounding box center [444, 157] width 6 height 6
type input "1"
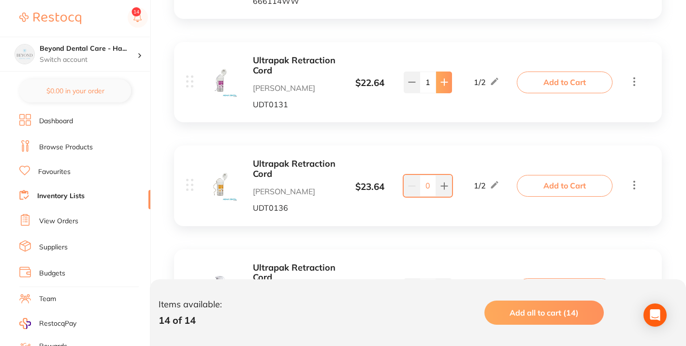
scroll to position [939, 0]
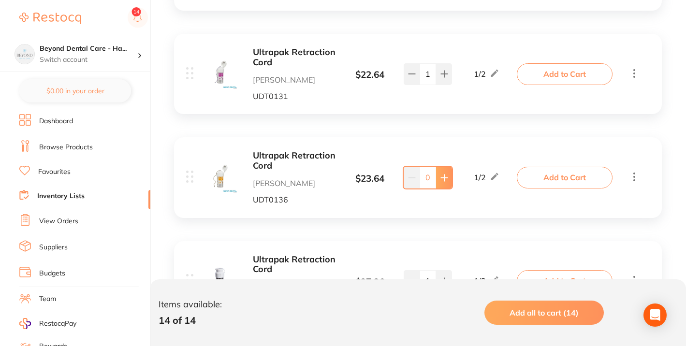
click at [444, 179] on icon at bounding box center [444, 178] width 8 height 8
type input "1"
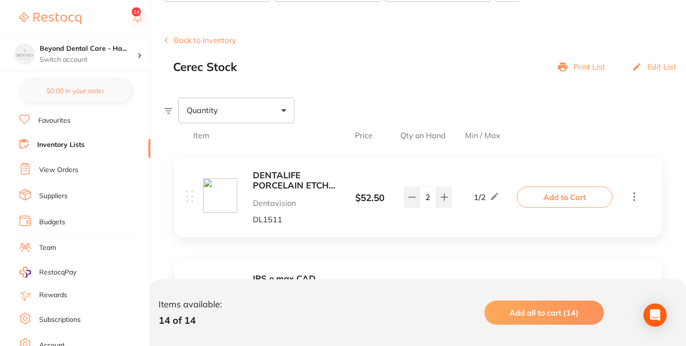
scroll to position [0, 0]
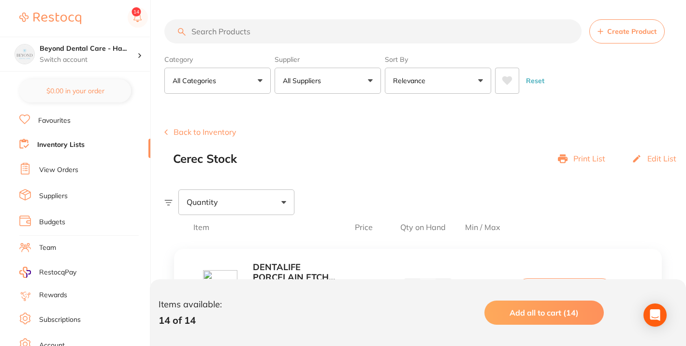
click at [202, 35] on input "search" at bounding box center [372, 31] width 417 height 24
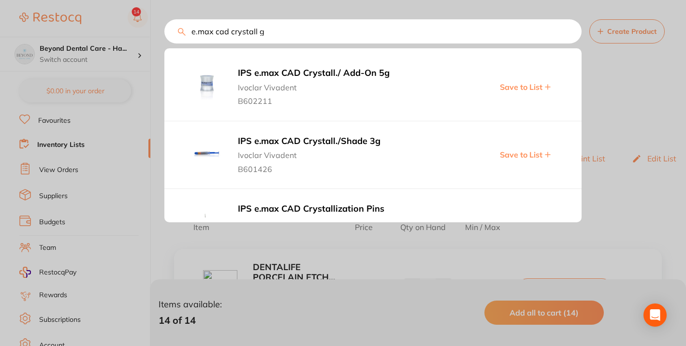
type input "e.max cad crystall gl"
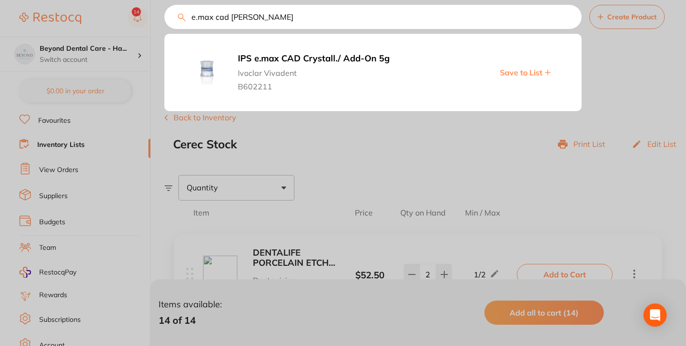
scroll to position [8, 0]
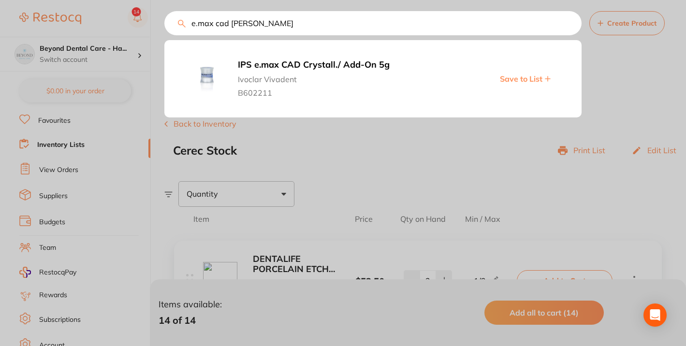
drag, startPoint x: 285, startPoint y: 30, endPoint x: 177, endPoint y: 25, distance: 108.4
click at [177, 25] on input "e.max cad crystall gl" at bounding box center [372, 23] width 417 height 24
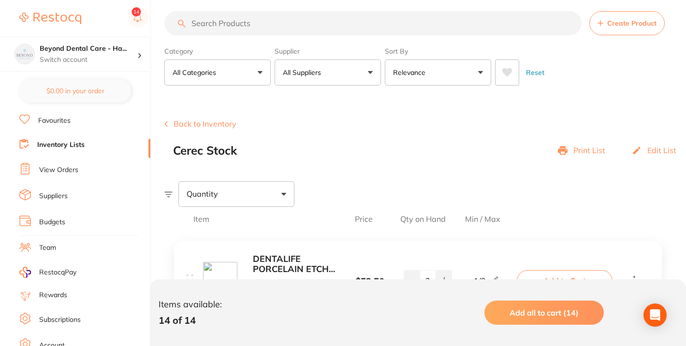
scroll to position [0, 0]
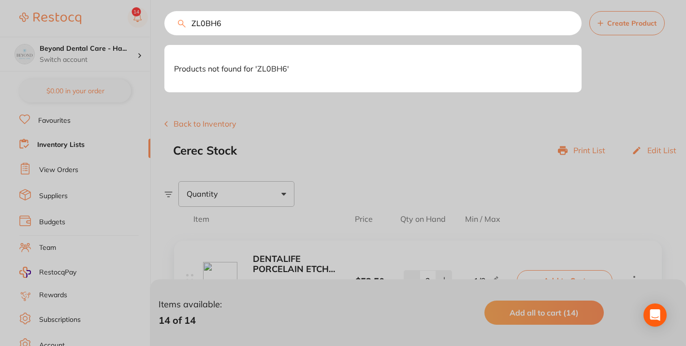
type input "ZL0BH6"
click at [42, 119] on div at bounding box center [343, 173] width 686 height 346
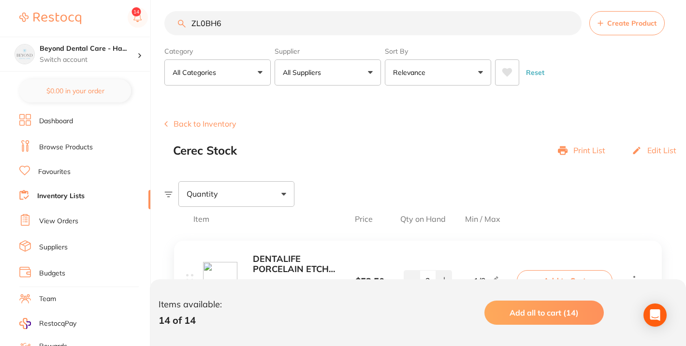
click at [51, 151] on link "Browse Products" at bounding box center [66, 148] width 54 height 10
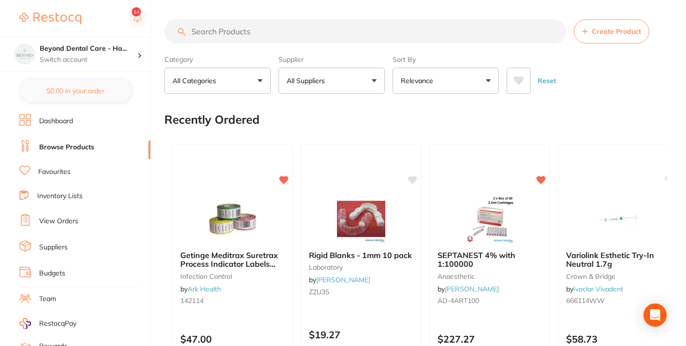
click at [224, 32] on input "search" at bounding box center [365, 31] width 402 height 24
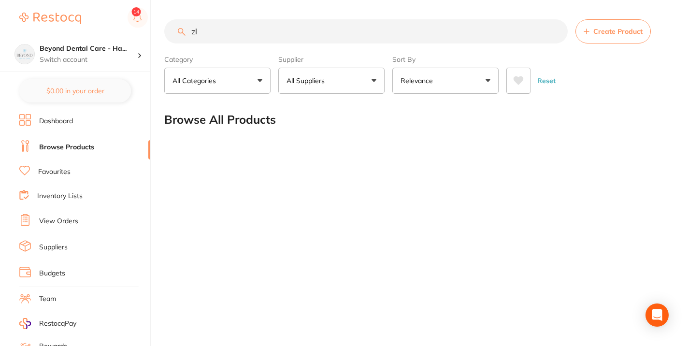
type input "z"
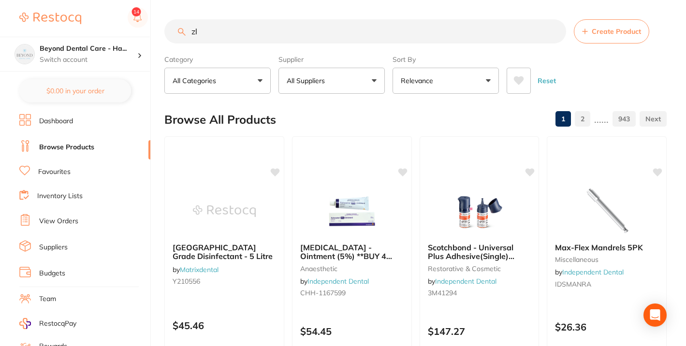
type input "z"
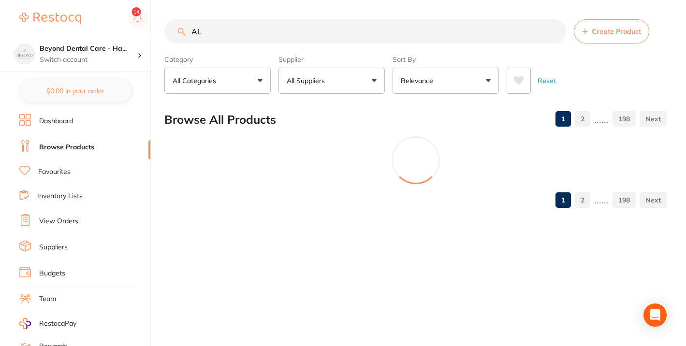
type input "A"
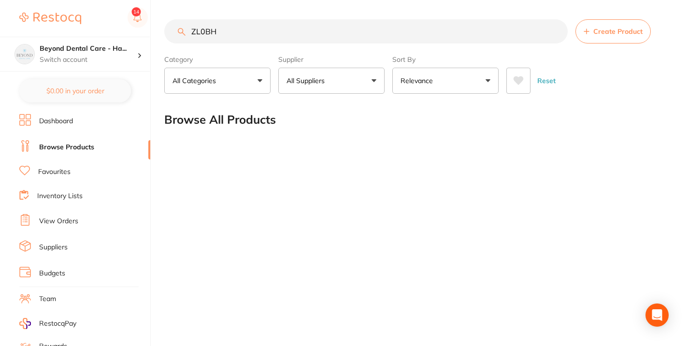
type input "ZL0BH6"
drag, startPoint x: 266, startPoint y: 27, endPoint x: 160, endPoint y: 29, distance: 105.4
click at [160, 29] on div "$0.00 Beyond Dental Care - Ha... Switch account Beyond Dental Care - Hamilton $…" at bounding box center [344, 173] width 688 height 346
drag, startPoint x: 254, startPoint y: 29, endPoint x: 182, endPoint y: 28, distance: 72.5
click at [182, 28] on div "ZL0BH6 Create Product" at bounding box center [416, 31] width 505 height 24
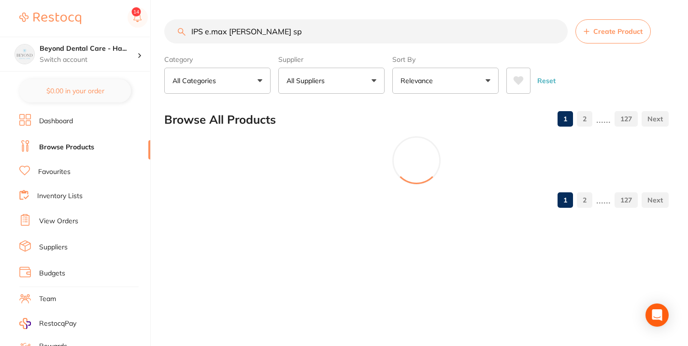
type input "IPS e.max [PERSON_NAME] spr"
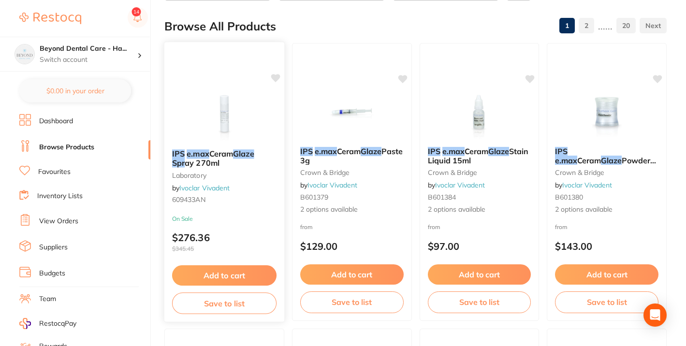
scroll to position [94, 0]
type input "IPS e.max [PERSON_NAME] spr"
click at [221, 306] on button "Save to list" at bounding box center [224, 303] width 104 height 22
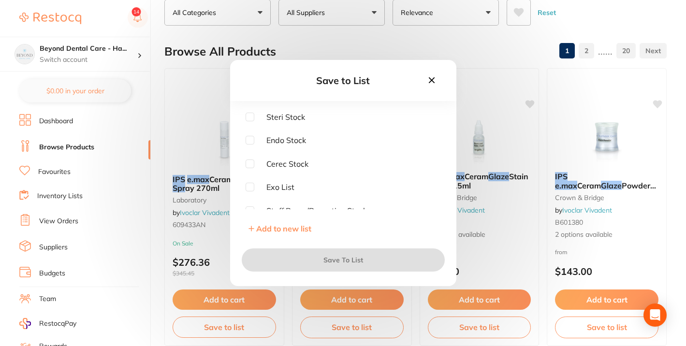
scroll to position [71, 0]
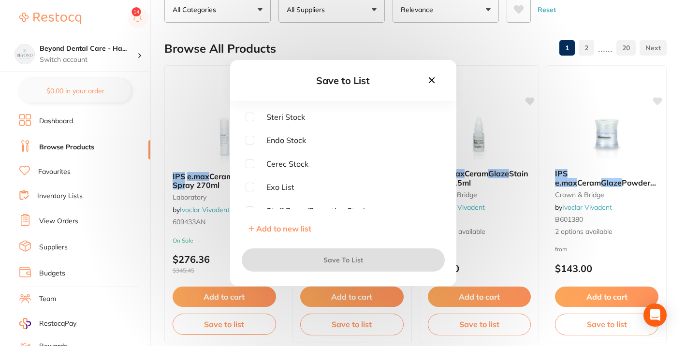
click at [250, 162] on input "checkbox" at bounding box center [249, 163] width 9 height 9
checkbox input "true"
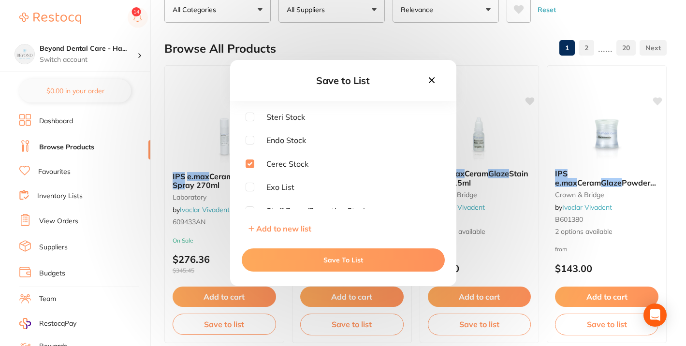
click at [348, 263] on button "Save To List" at bounding box center [343, 259] width 203 height 23
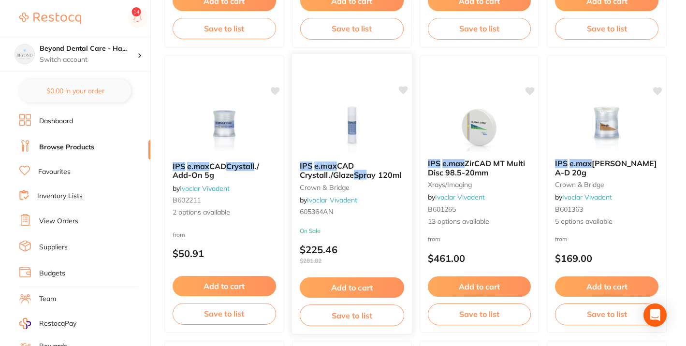
scroll to position [369, 0]
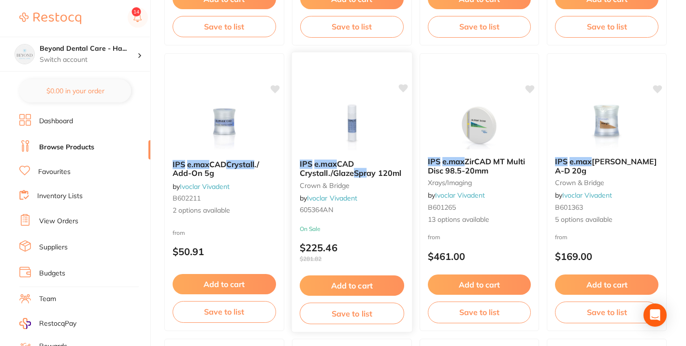
click at [348, 315] on button "Save to list" at bounding box center [352, 314] width 104 height 22
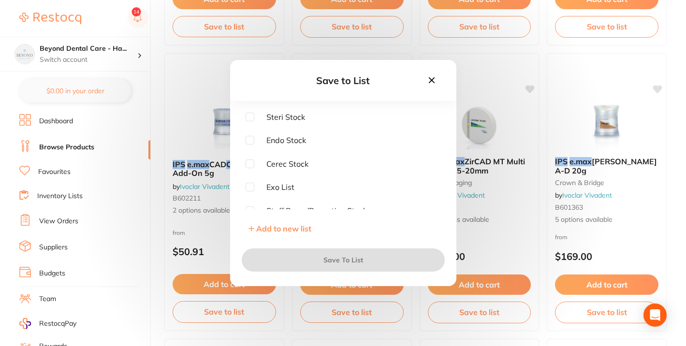
click at [255, 162] on span "Cerec Stock" at bounding box center [281, 163] width 54 height 9
click at [252, 162] on input "checkbox" at bounding box center [249, 163] width 9 height 9
checkbox input "true"
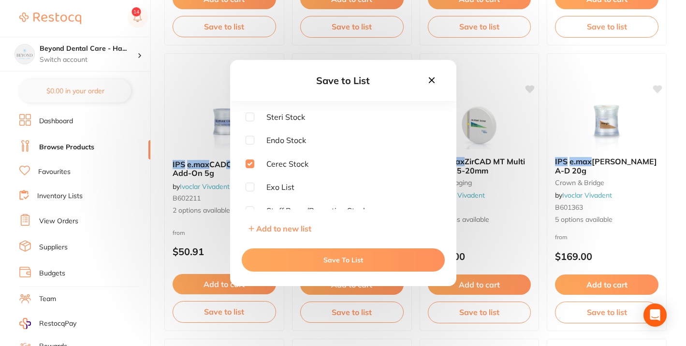
click at [344, 257] on button "Save To List" at bounding box center [343, 259] width 203 height 23
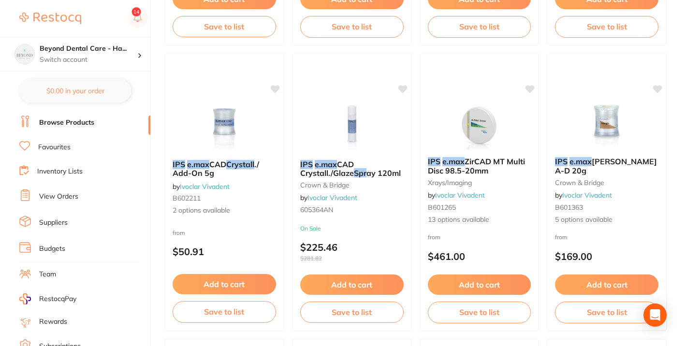
scroll to position [0, 0]
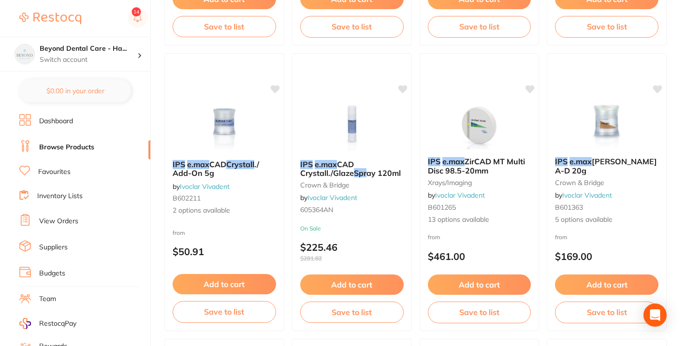
click at [68, 194] on link "Inventory Lists" at bounding box center [59, 196] width 45 height 10
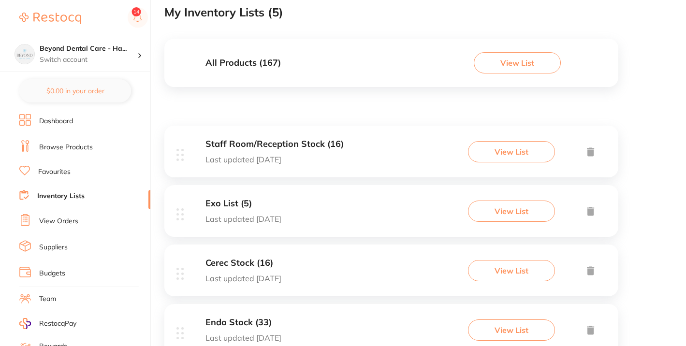
scroll to position [172, 0]
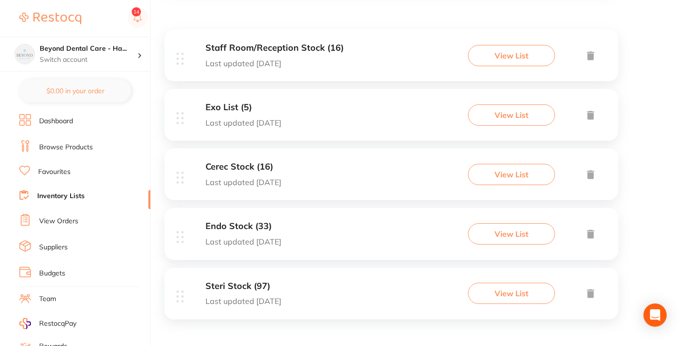
click at [244, 165] on h3 "Cerec Stock (16)" at bounding box center [243, 167] width 76 height 10
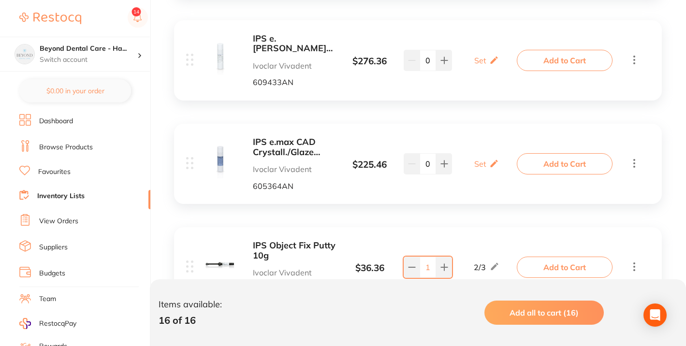
scroll to position [536, 0]
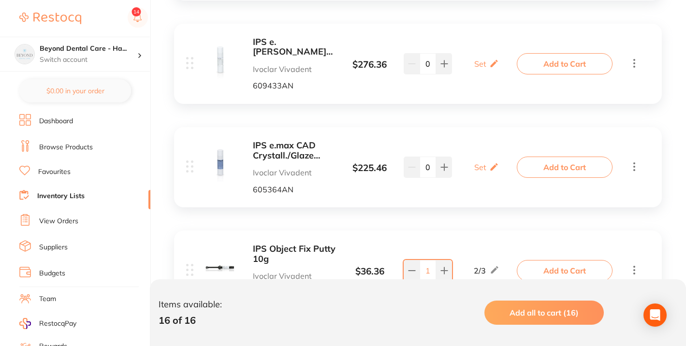
click at [633, 61] on icon at bounding box center [634, 63] width 12 height 12
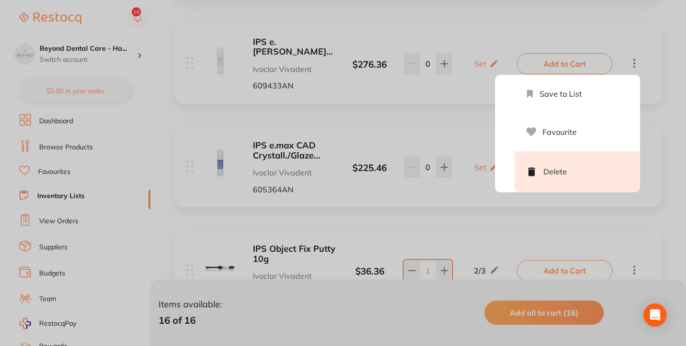
click at [582, 170] on li "Delete" at bounding box center [577, 171] width 126 height 41
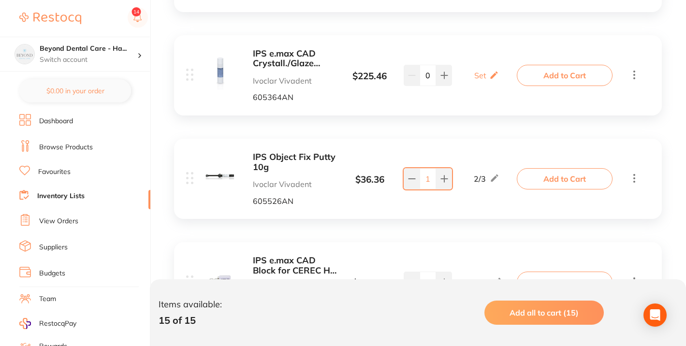
scroll to position [513, 0]
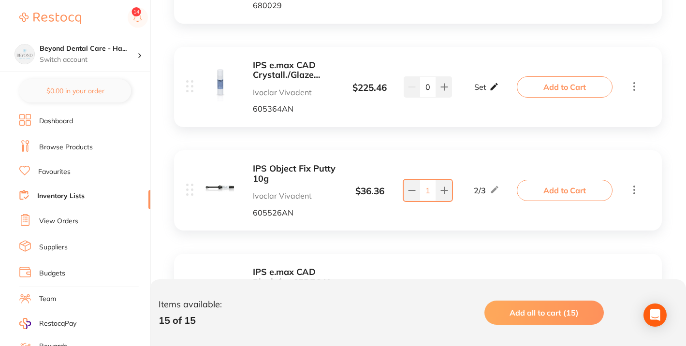
click at [492, 87] on icon at bounding box center [493, 86] width 7 height 7
click at [504, 91] on input "0" at bounding box center [500, 91] width 19 height 15
click at [475, 92] on input "0" at bounding box center [471, 91] width 19 height 15
type input "1"
click at [504, 88] on input "0" at bounding box center [500, 91] width 19 height 15
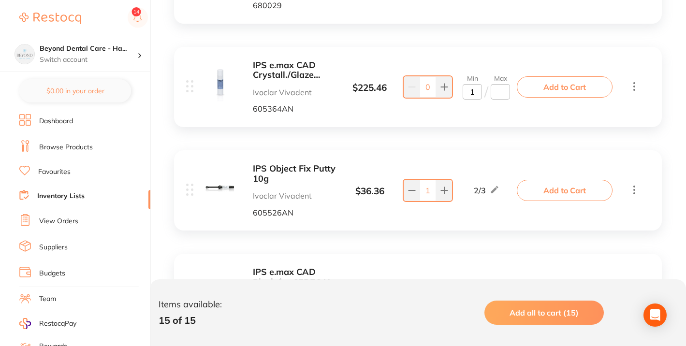
type input "2"
click at [561, 122] on div "IPS e.max CAD Crystall./Glaze Spray 120ml Ivoclar Vivadent 605364AN $ 225.46 Mi…" at bounding box center [418, 87] width 488 height 80
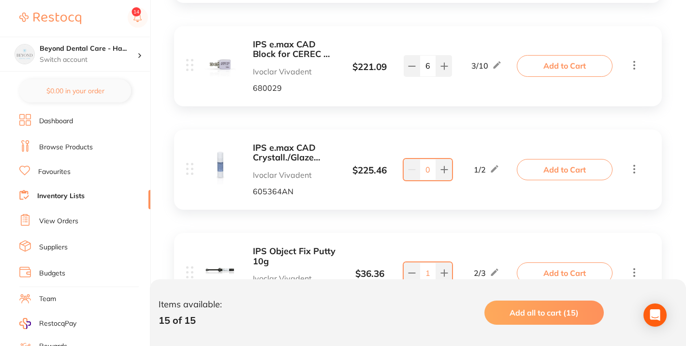
scroll to position [430, 0]
click at [52, 147] on link "Browse Products" at bounding box center [66, 148] width 54 height 10
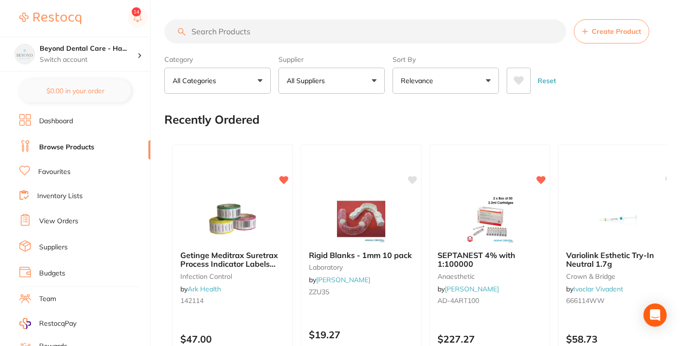
click at [237, 27] on input "search" at bounding box center [365, 31] width 402 height 24
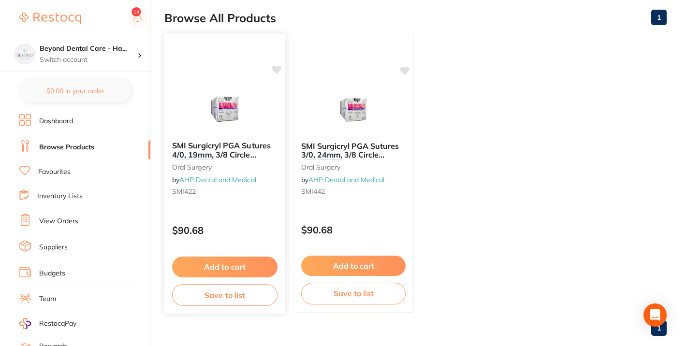
scroll to position [105, 0]
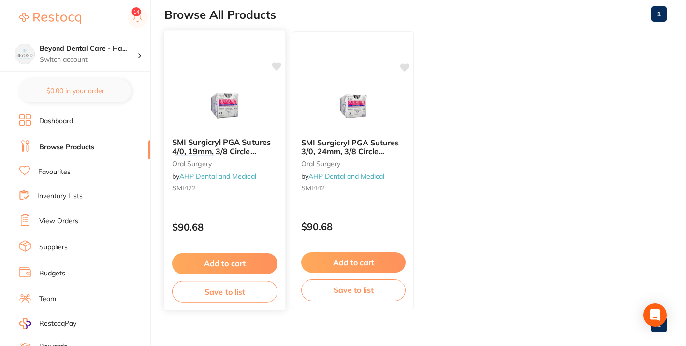
type input "11201519"
click at [224, 295] on button "Save to list" at bounding box center [224, 292] width 105 height 22
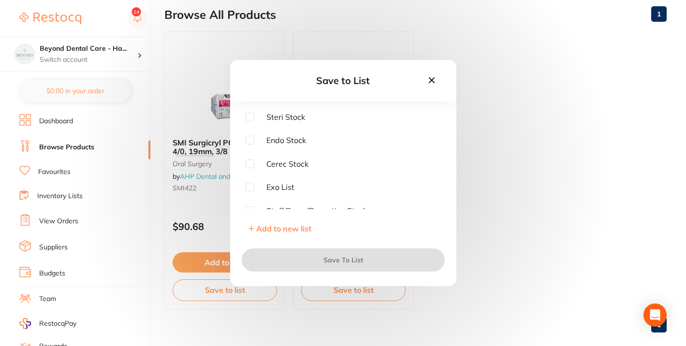
scroll to position [7, 0]
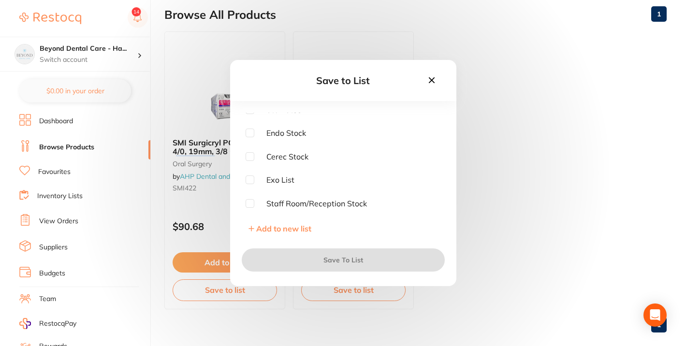
click at [254, 179] on span "Exo List" at bounding box center [274, 179] width 40 height 9
click at [250, 178] on input "checkbox" at bounding box center [249, 179] width 9 height 9
checkbox input "true"
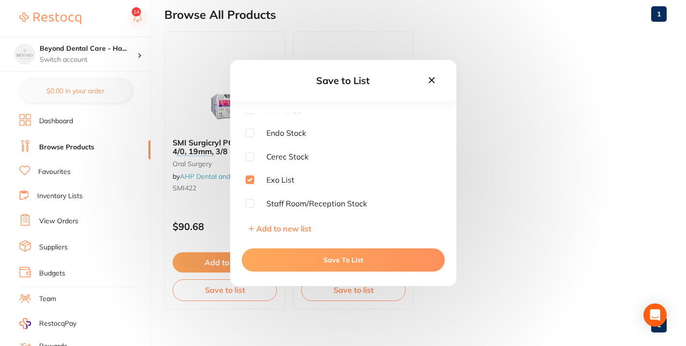
click at [310, 260] on button "Save To List" at bounding box center [343, 259] width 203 height 23
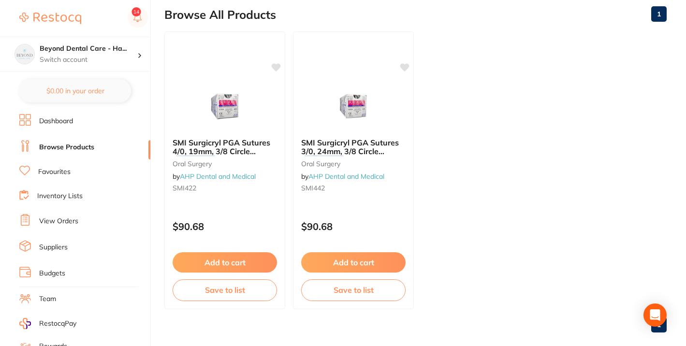
click at [81, 190] on li "Inventory Lists" at bounding box center [84, 196] width 131 height 13
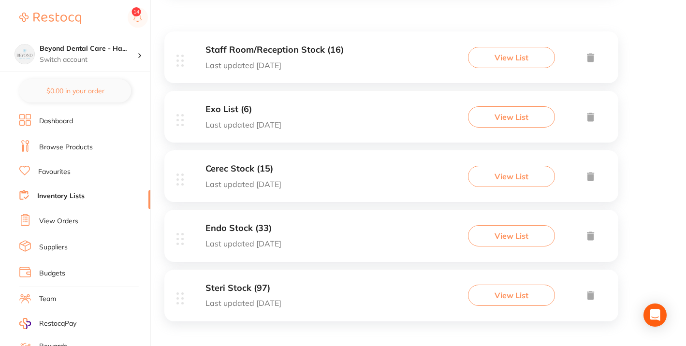
scroll to position [172, 0]
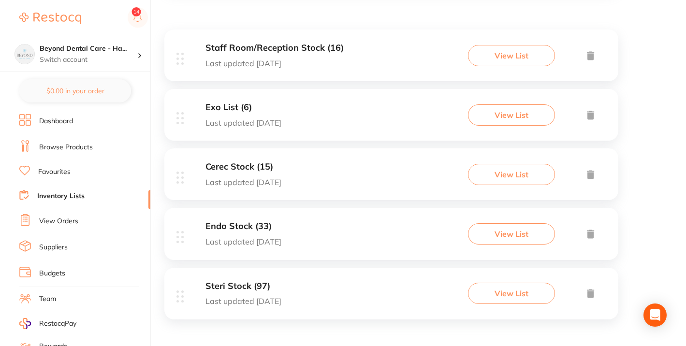
click at [231, 104] on h3 "Exo List (6)" at bounding box center [243, 107] width 76 height 10
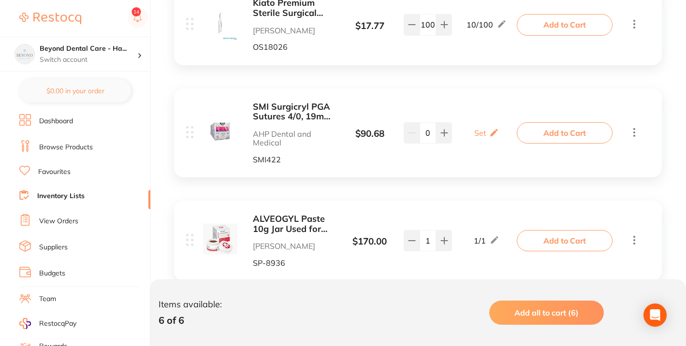
scroll to position [367, 0]
click at [440, 134] on icon at bounding box center [444, 134] width 8 height 8
type input "3"
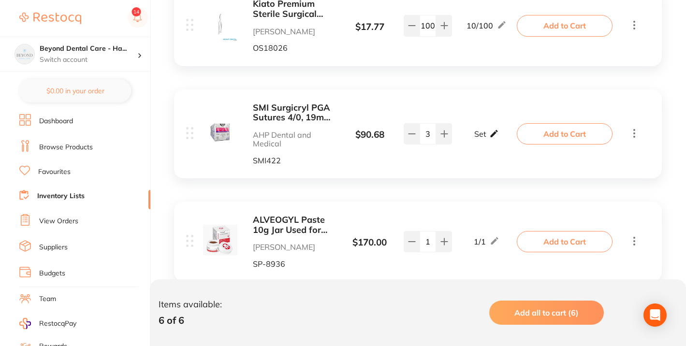
click at [491, 131] on icon at bounding box center [494, 134] width 10 height 10
click at [476, 136] on input "0" at bounding box center [471, 138] width 19 height 15
